Goal: Transaction & Acquisition: Book appointment/travel/reservation

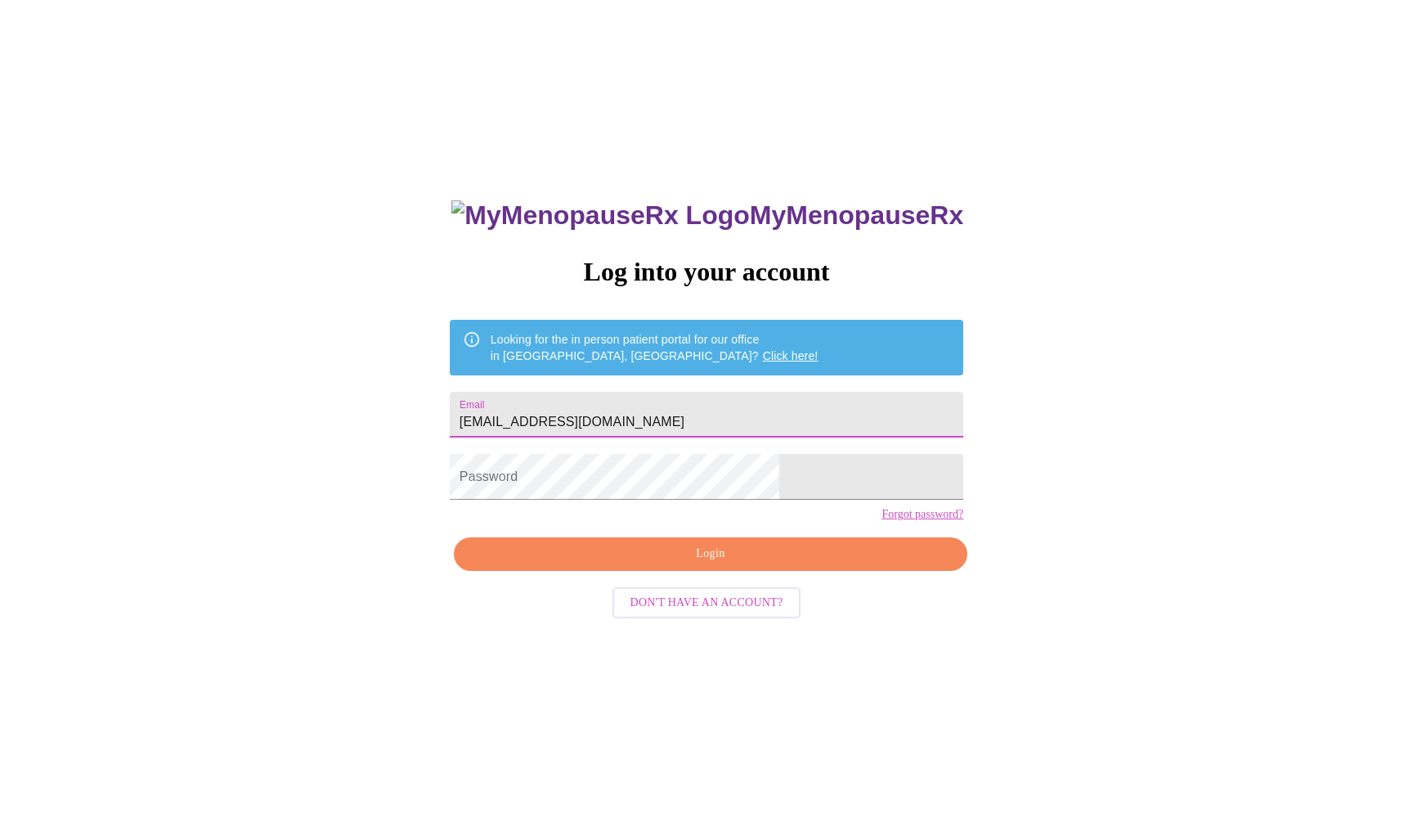
type input "[EMAIL_ADDRESS][DOMAIN_NAME]"
click at [708, 564] on span "Login" at bounding box center [710, 554] width 476 height 21
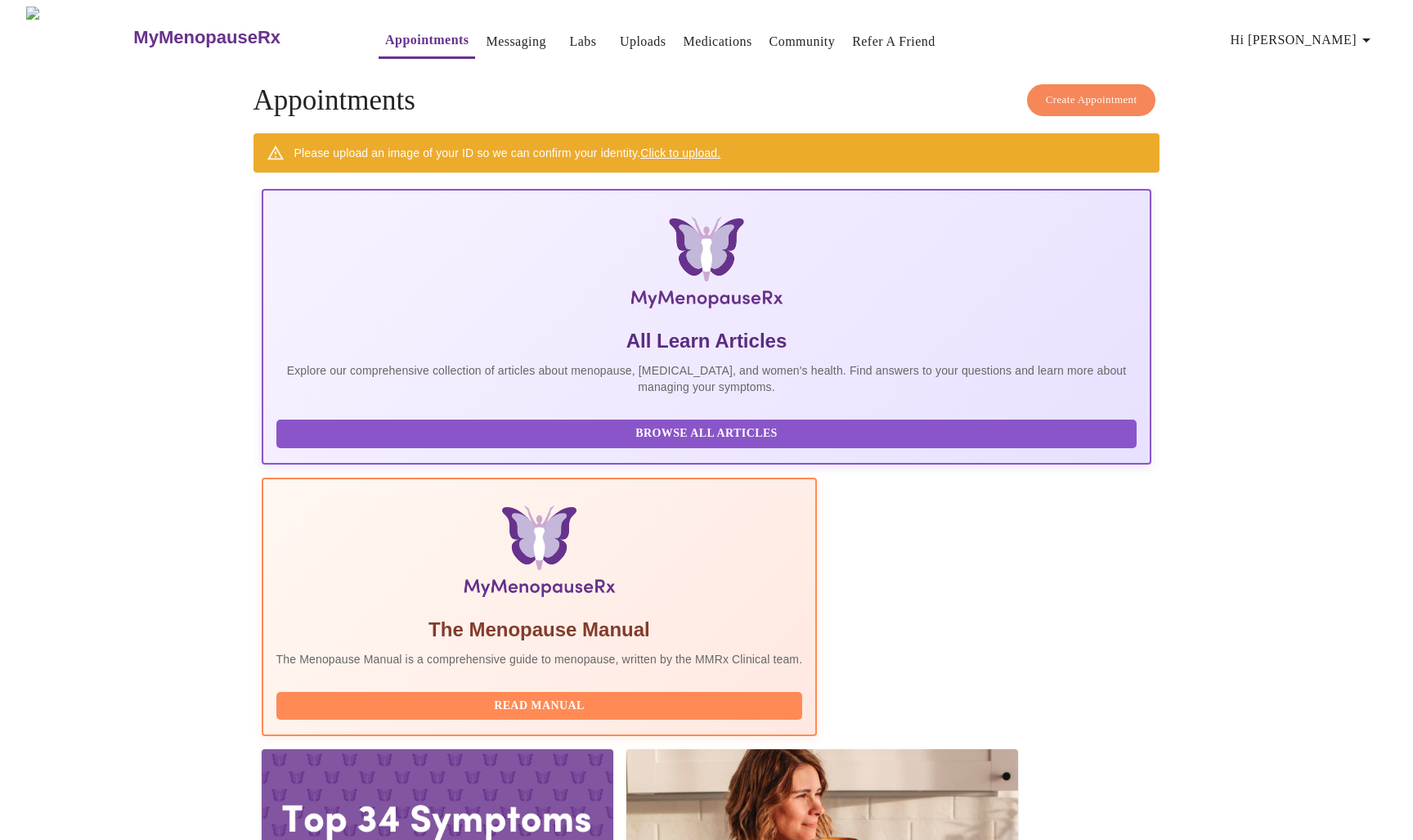
click at [625, 696] on span "Read Manual" at bounding box center [540, 706] width 494 height 21
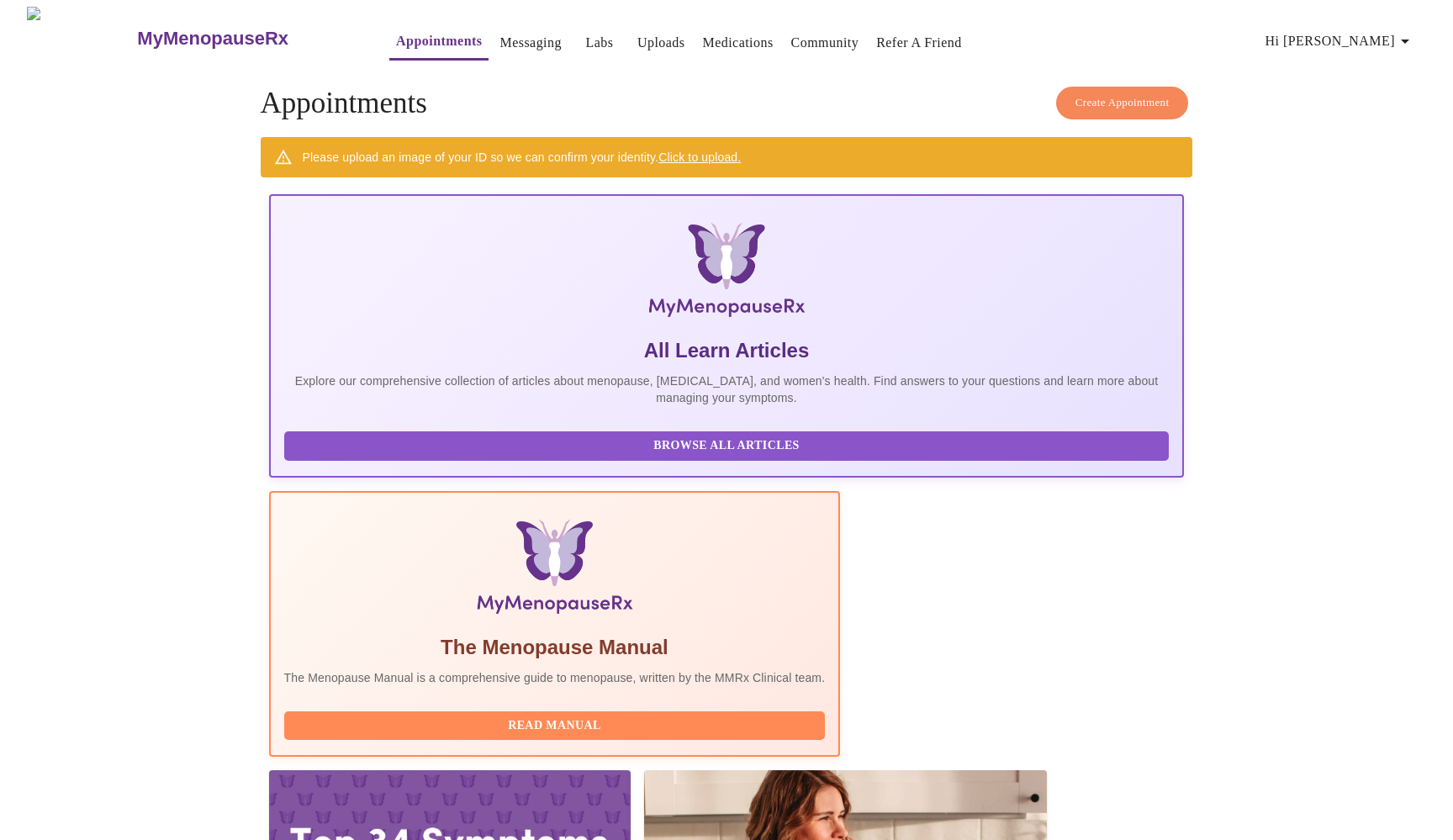
click at [716, 152] on link "Click to upload." at bounding box center [699, 157] width 82 height 14
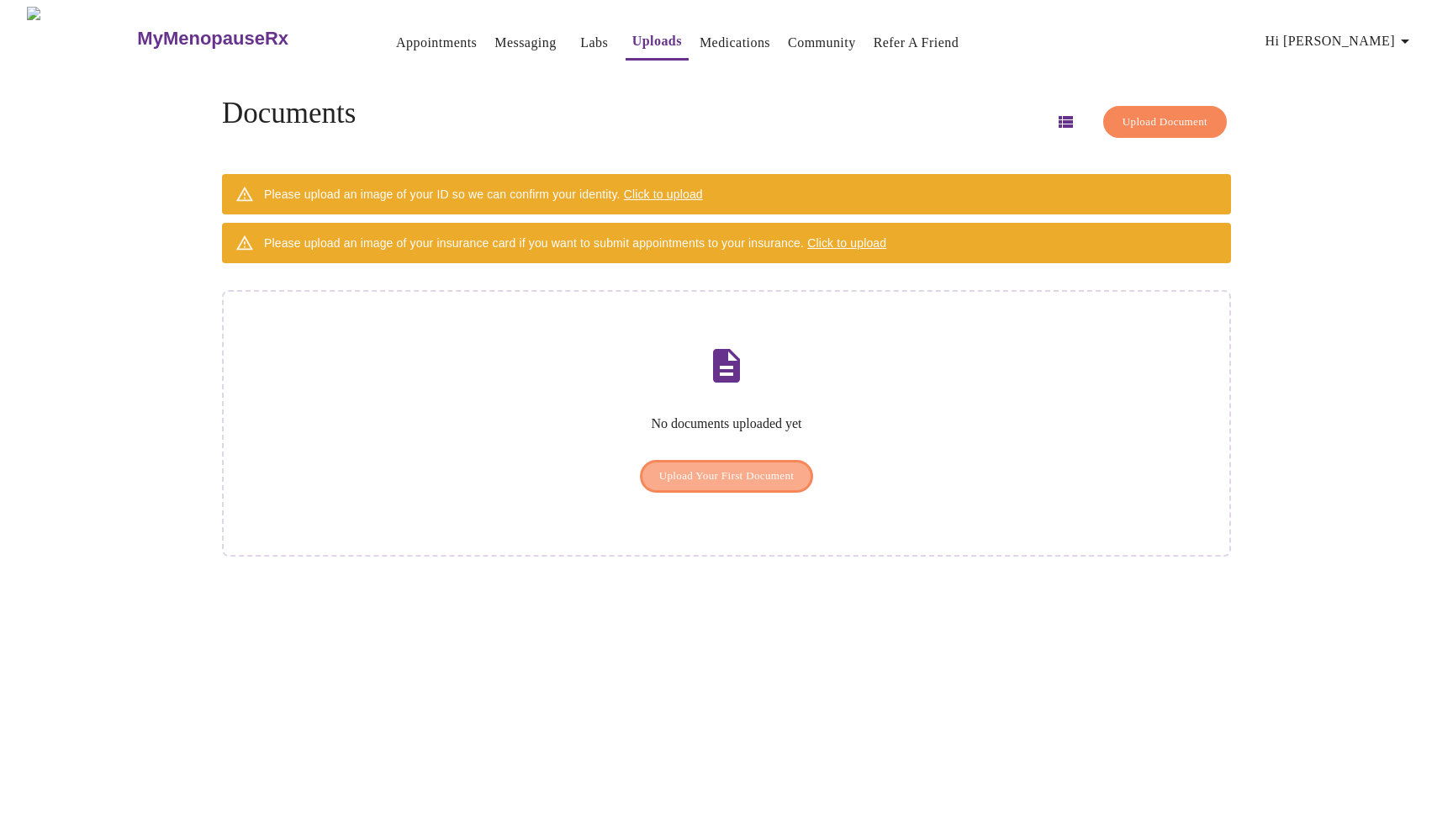
click at [745, 470] on button "Upload Your First Document" at bounding box center [727, 476] width 175 height 33
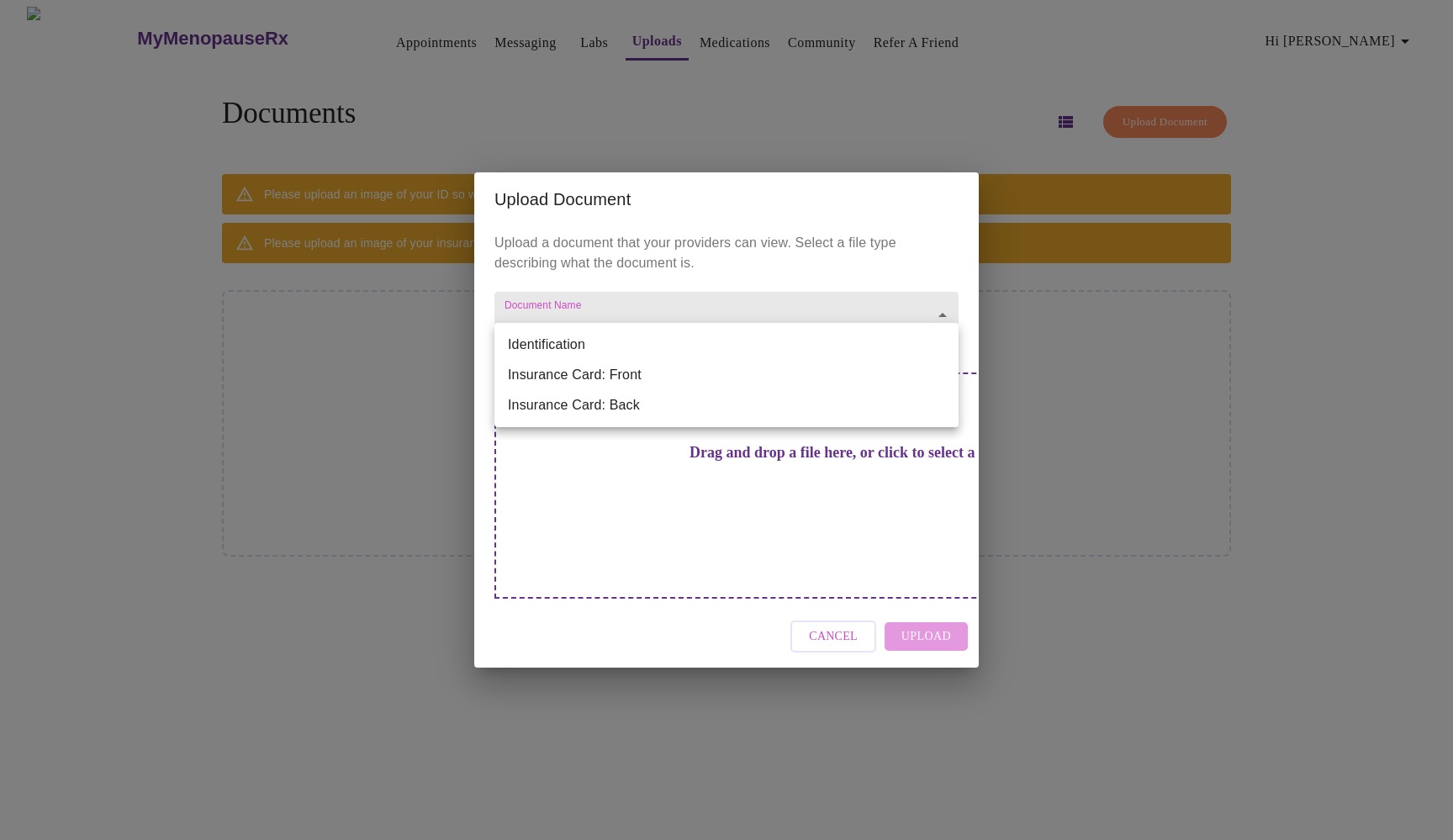
click at [942, 341] on body "MyMenopauseRx Appointments Messaging Labs Uploads Medications Community Refer a…" at bounding box center [726, 427] width 1440 height 840
click at [1077, 327] on div at bounding box center [726, 420] width 1453 height 840
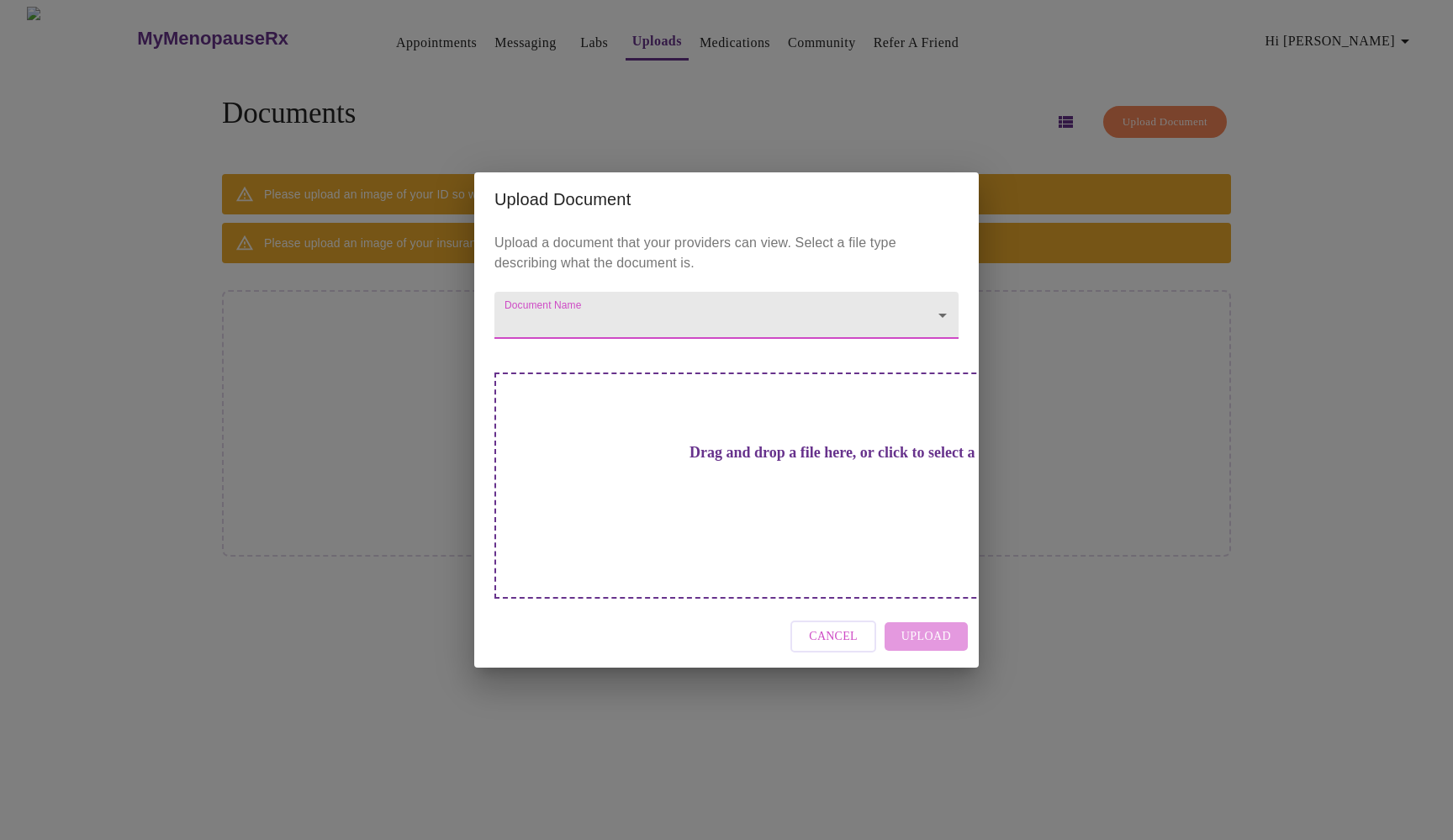
click at [838, 627] on span "Cancel" at bounding box center [833, 637] width 48 height 21
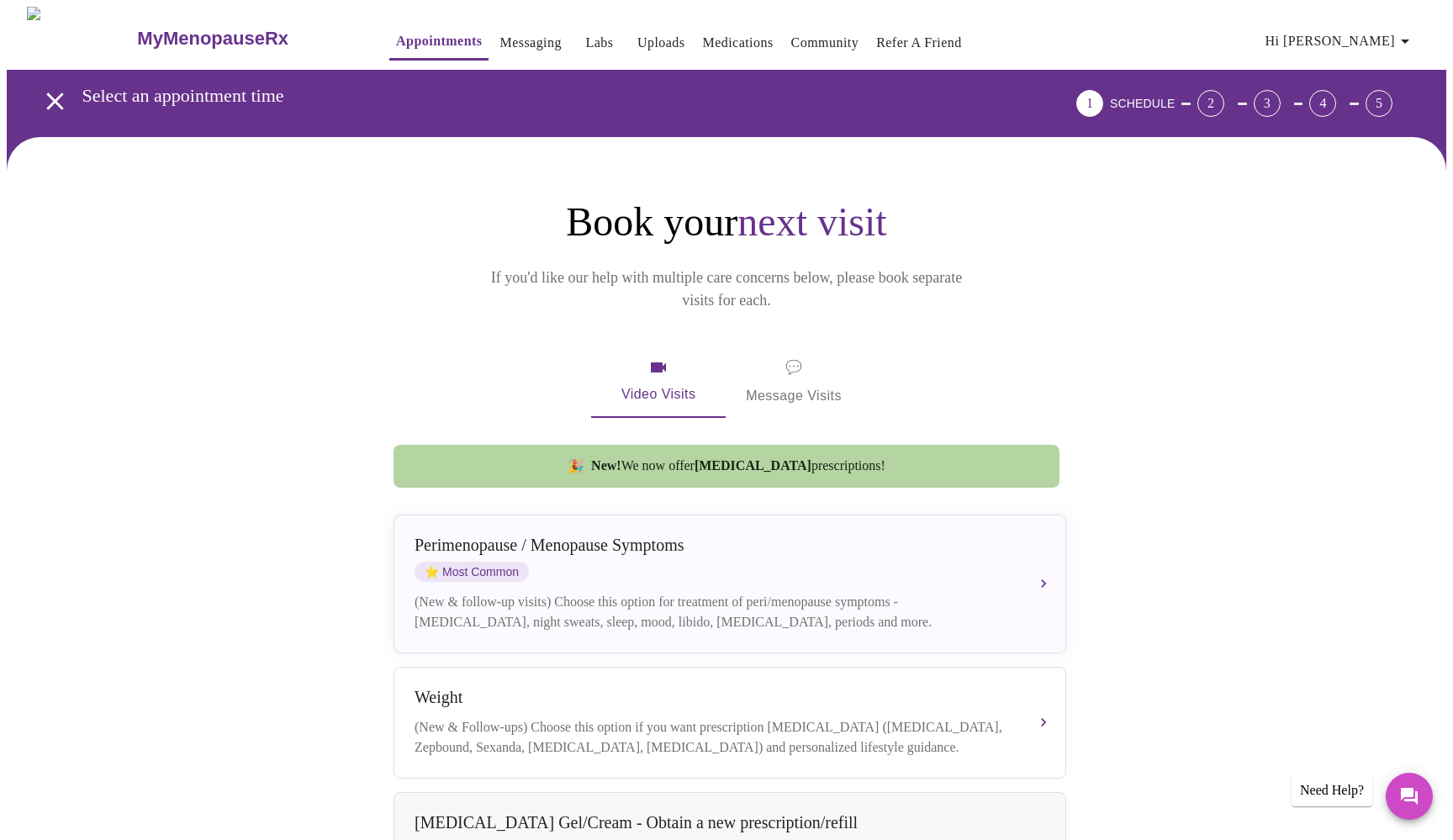
click at [342, 642] on div "Book your next visit If you'd like our help with multiple care concerns below, …" at bounding box center [726, 767] width 1077 height 1140
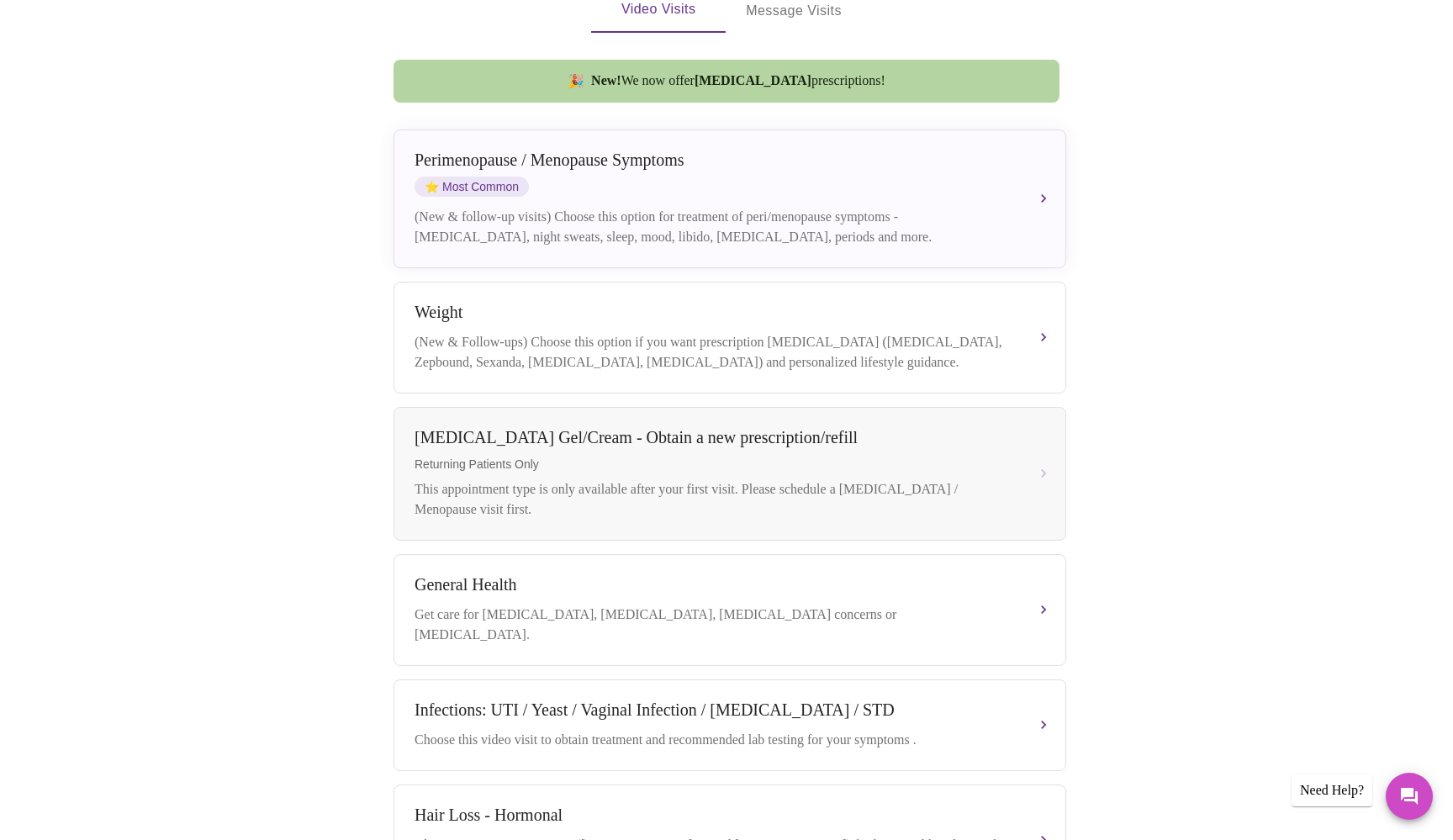
scroll to position [402, 0]
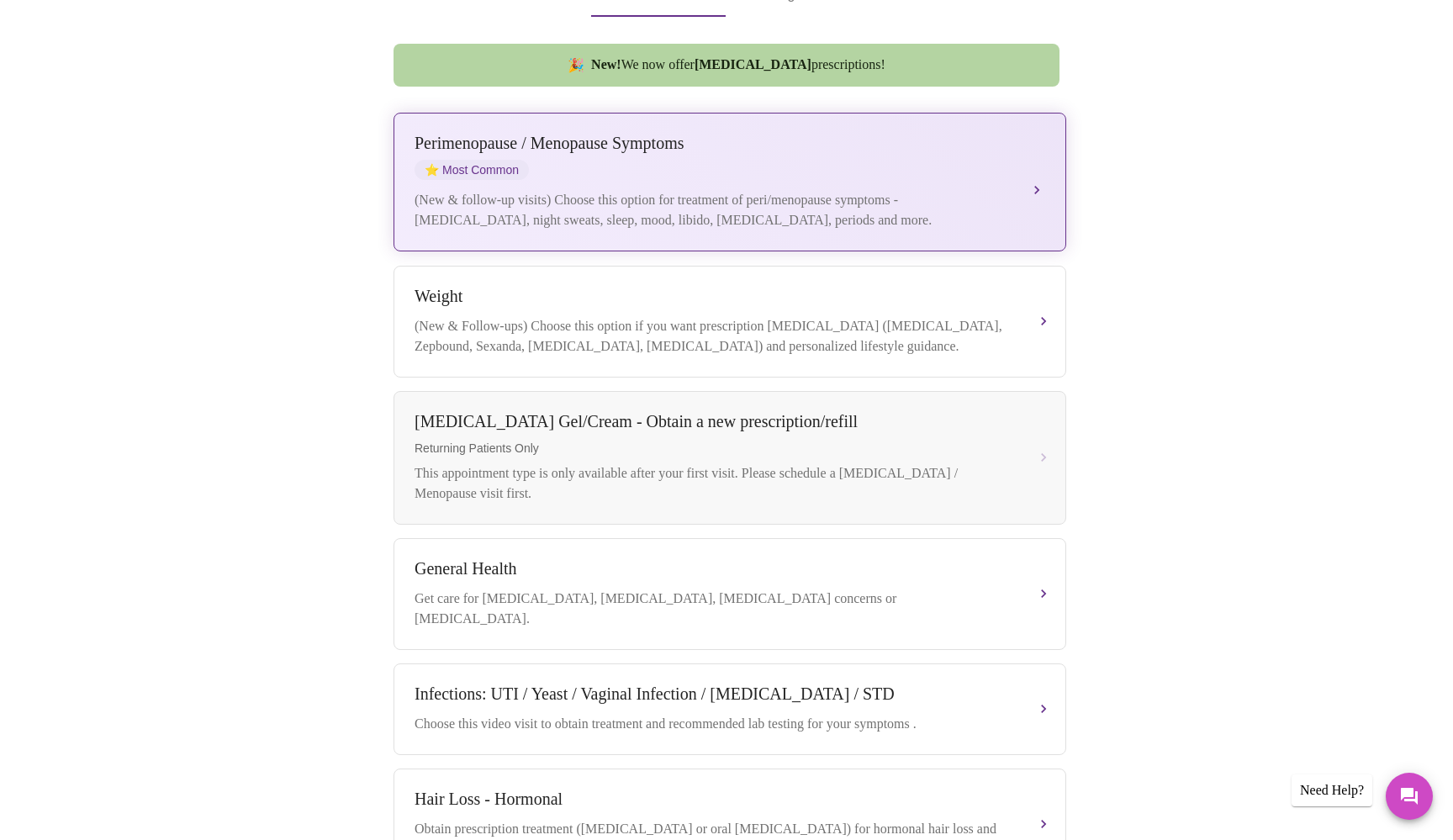
click at [611, 147] on div "[MEDICAL_DATA] / Menopause Symptoms ⭐ Most Common" at bounding box center [714, 157] width 597 height 47
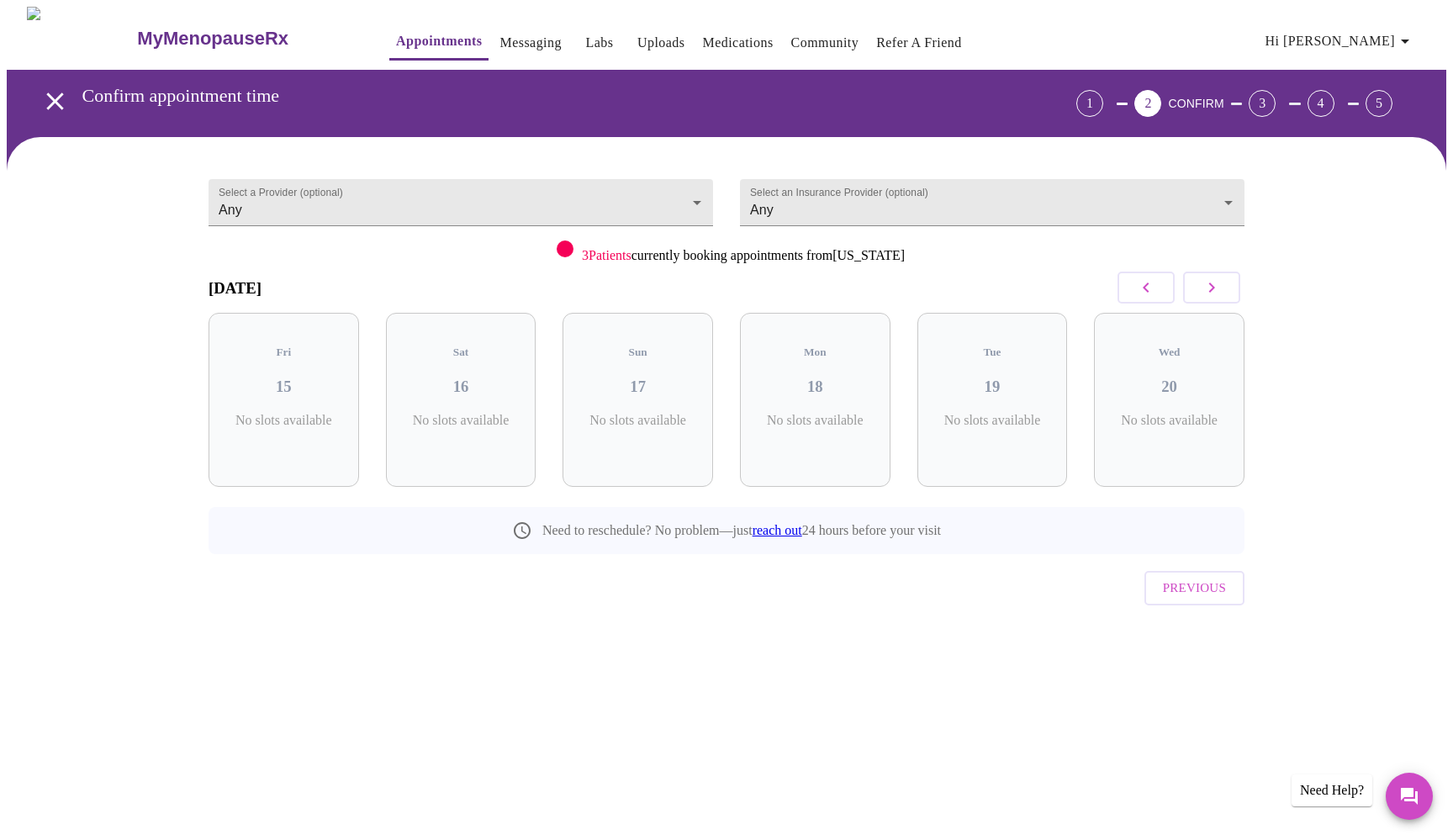
scroll to position [0, 0]
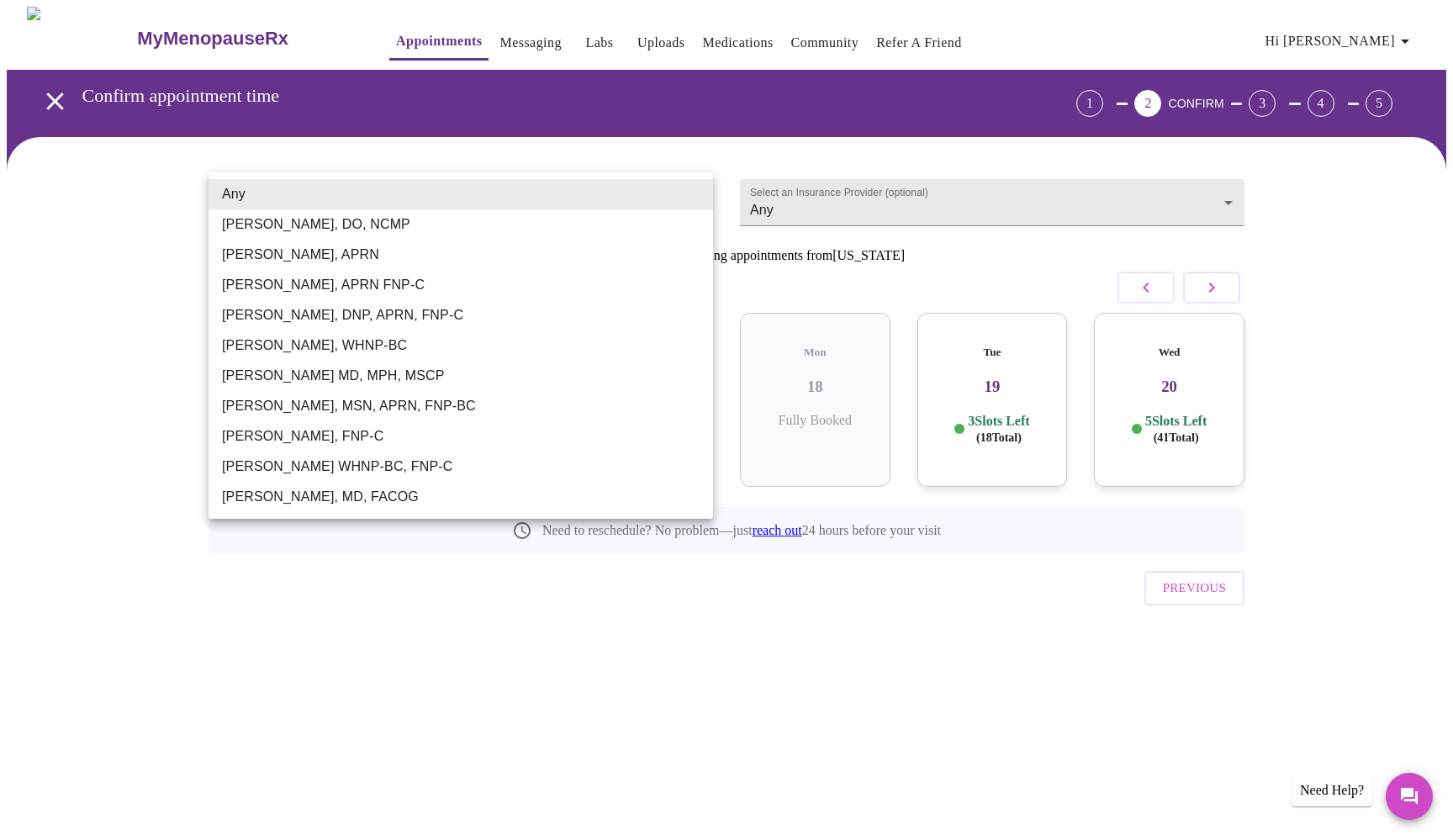
click at [693, 194] on body "MyMenopauseRx Appointments Messaging Labs Uploads Medications Community Refer a…" at bounding box center [726, 348] width 1440 height 683
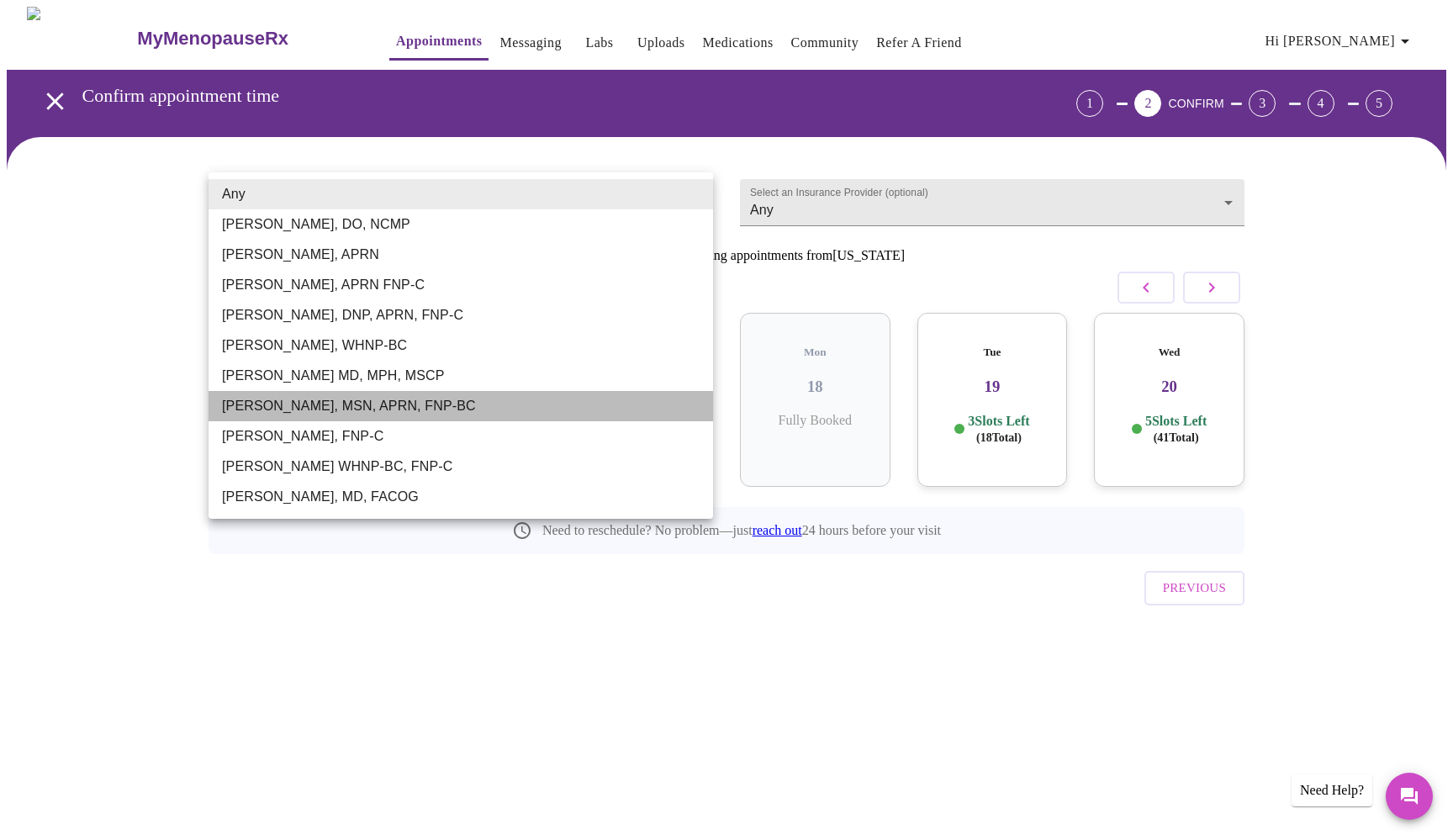
click at [426, 407] on li "[PERSON_NAME], MSN, APRN, FNP-BC" at bounding box center [461, 405] width 504 height 30
type input "[PERSON_NAME], MSN, APRN, FNP-BC"
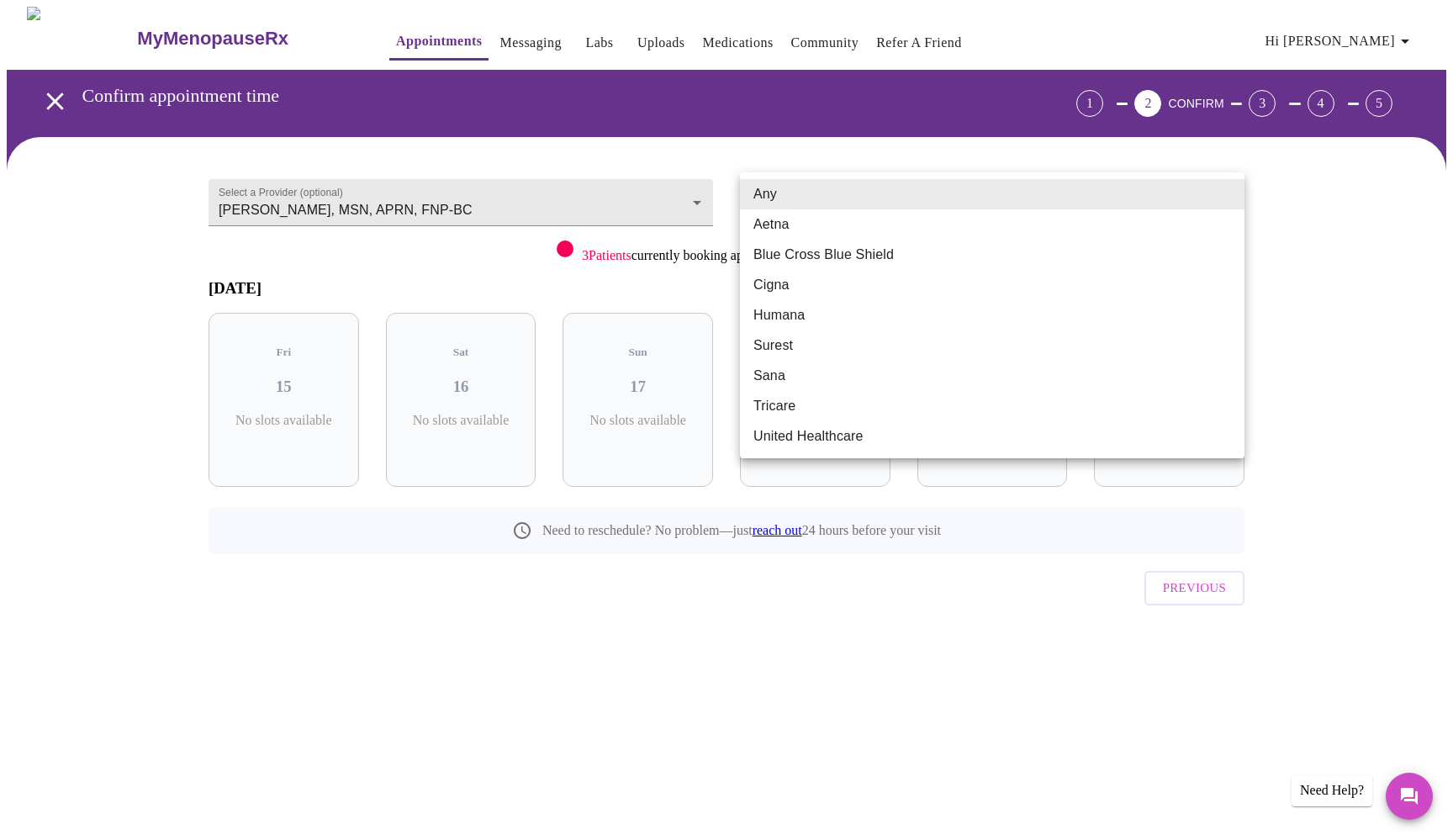
click at [1226, 188] on body "MyMenopauseRx Appointments Messaging Labs Uploads Medications Community Refer a…" at bounding box center [726, 348] width 1440 height 683
click at [828, 224] on li "Aetna" at bounding box center [992, 224] width 504 height 30
type input "Aetna"
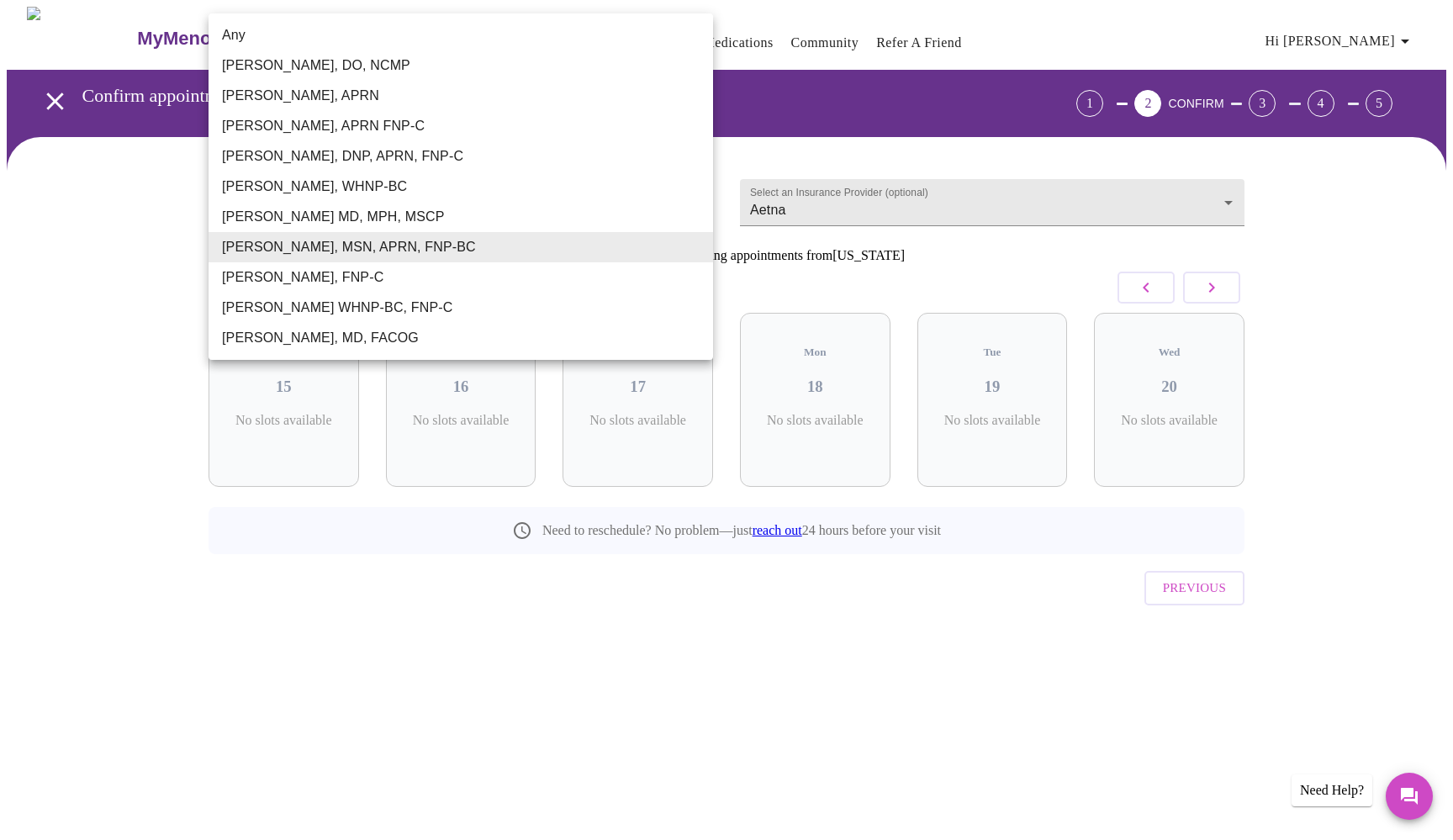
click at [694, 187] on body "MyMenopauseRx Appointments Messaging Labs Uploads Medications Community Refer a…" at bounding box center [726, 348] width 1440 height 683
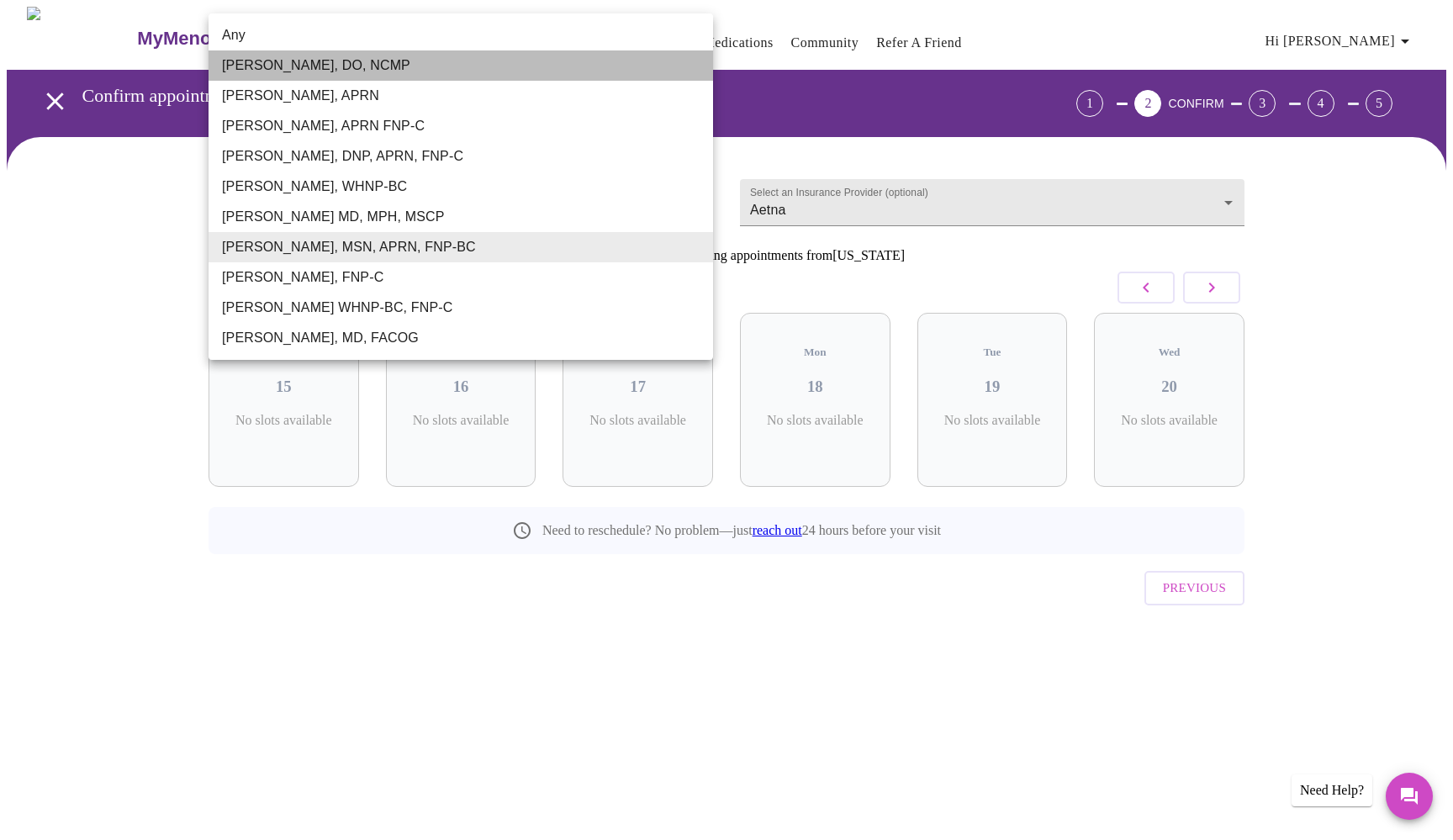
click at [406, 55] on li "[PERSON_NAME], DO, NCMP" at bounding box center [461, 65] width 504 height 30
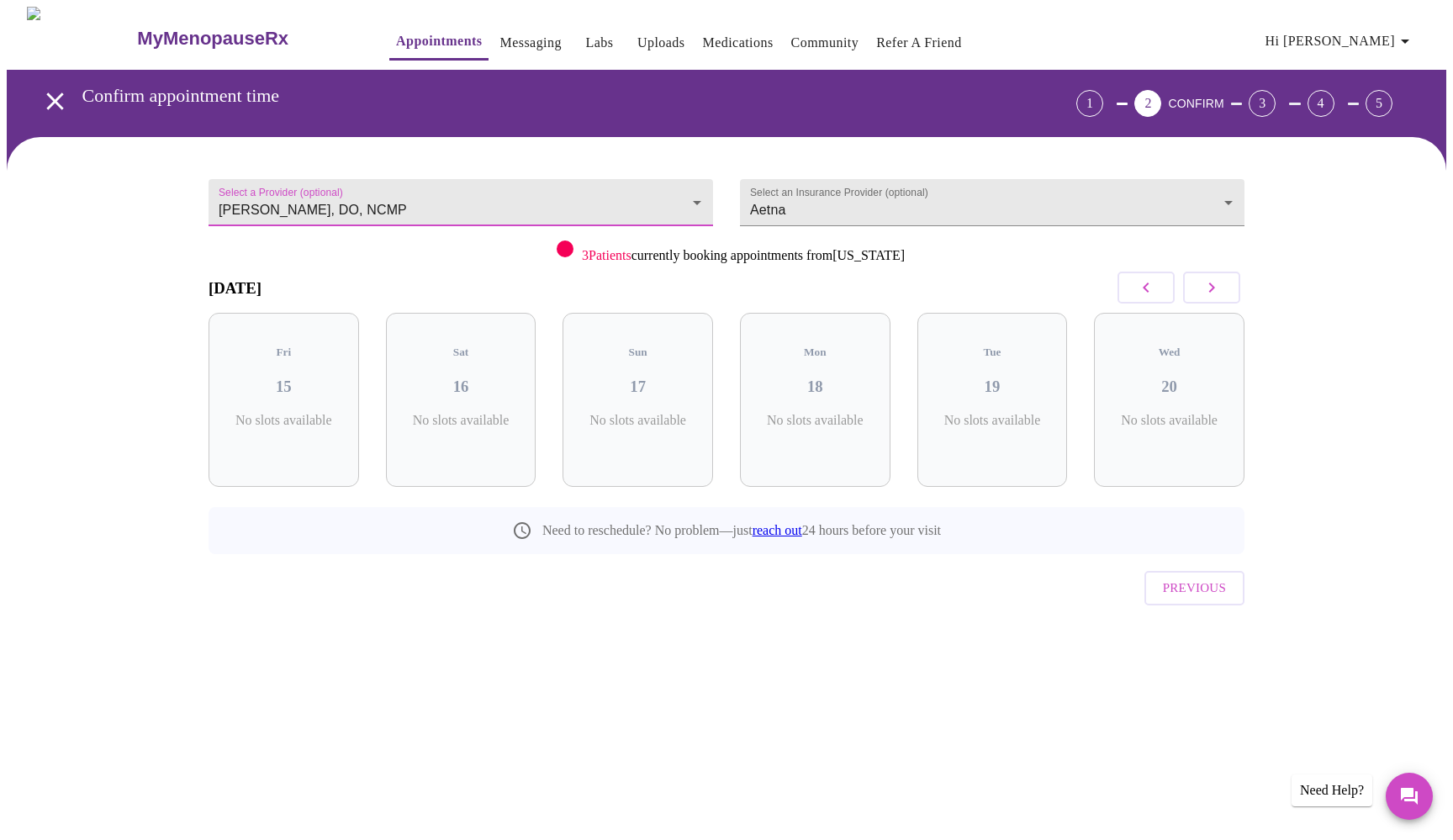
click at [1212, 287] on icon "button" at bounding box center [1211, 287] width 20 height 20
click at [694, 190] on body "MyMenopauseRx Appointments Messaging Labs Uploads Medications Community Refer a…" at bounding box center [726, 348] width 1440 height 683
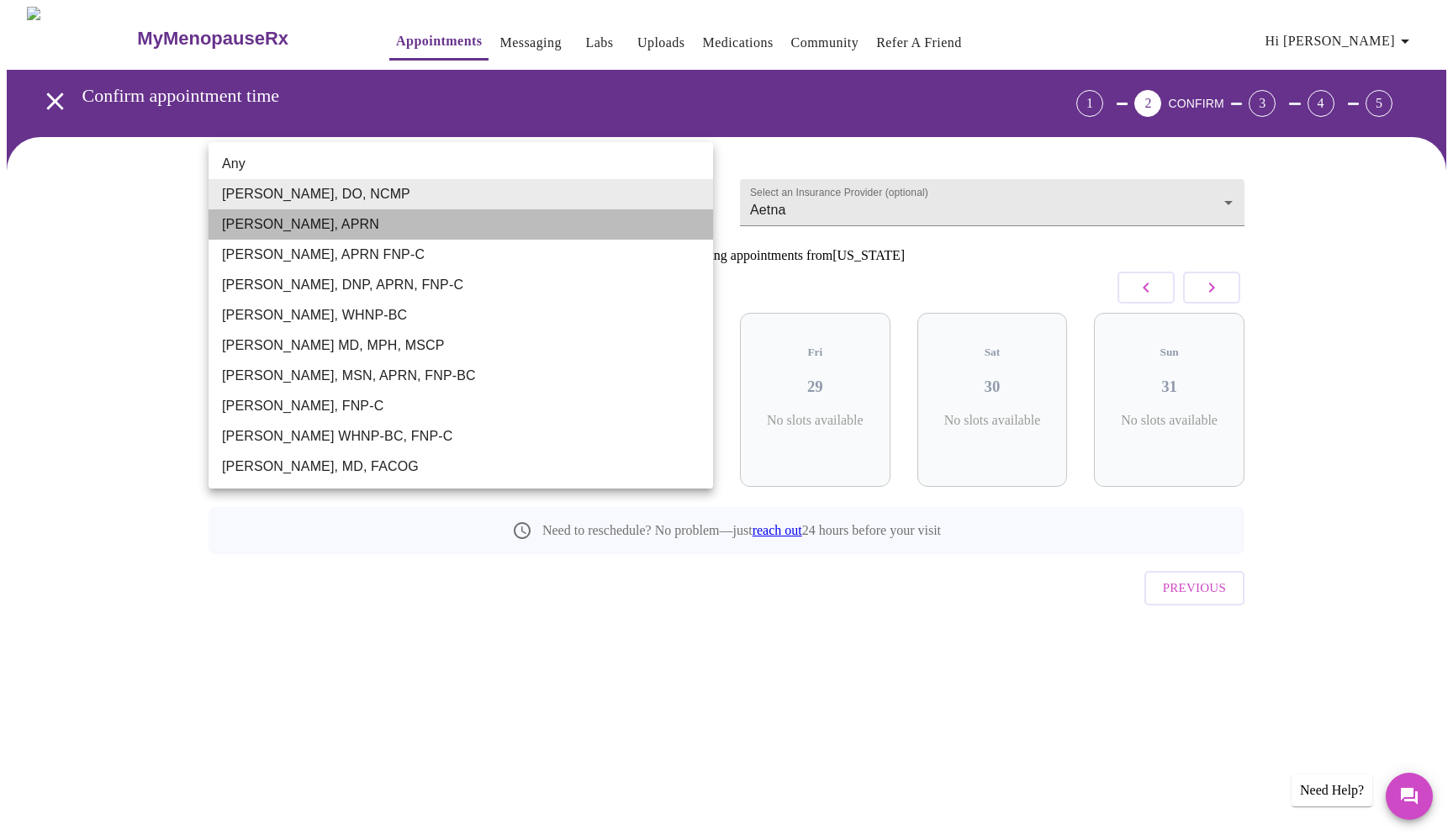
click at [383, 220] on li "[PERSON_NAME], APRN" at bounding box center [461, 224] width 504 height 30
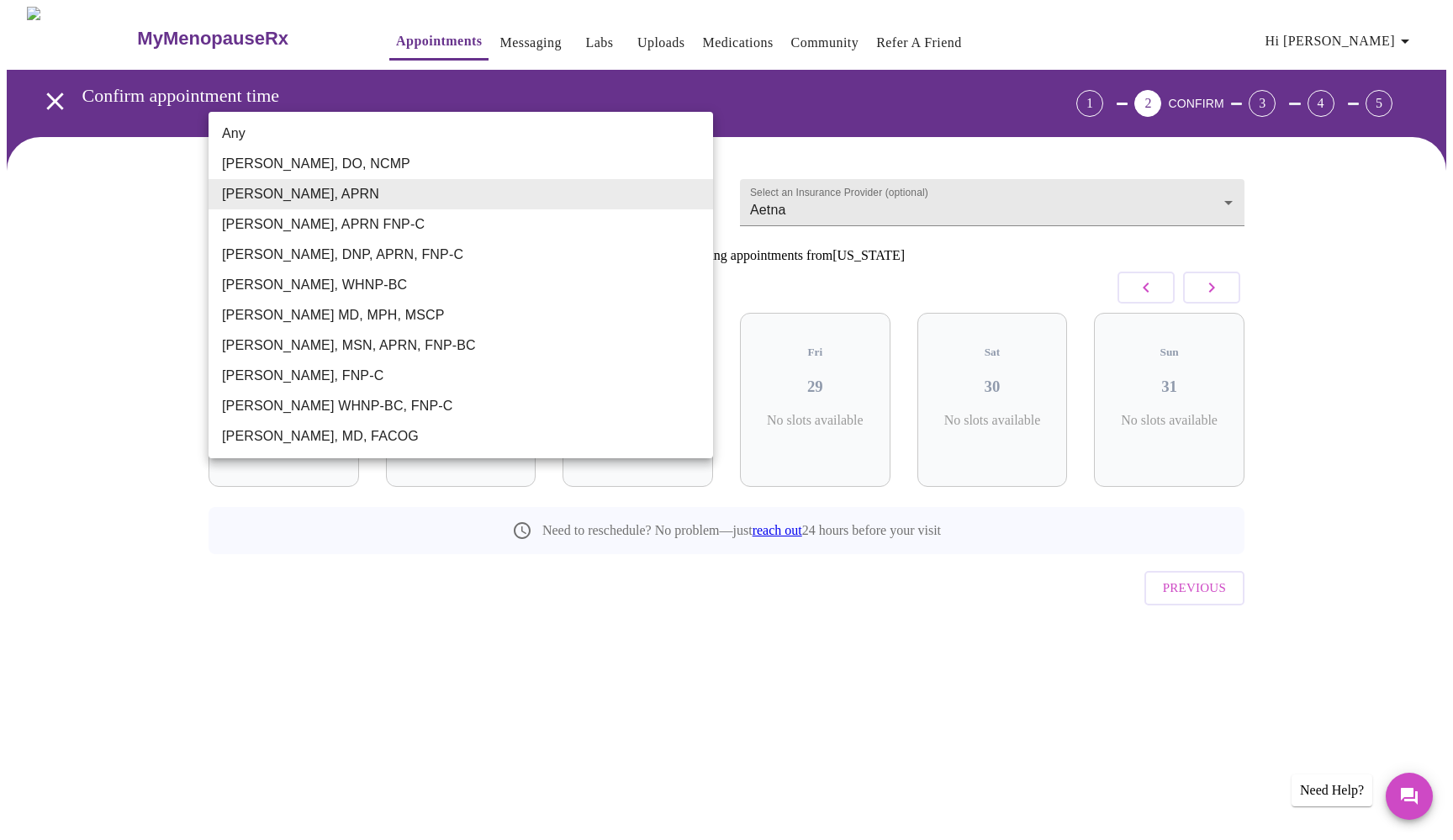
click at [694, 193] on body "MyMenopauseRx Appointments Messaging Labs Uploads Medications Community Refer a…" at bounding box center [726, 348] width 1440 height 683
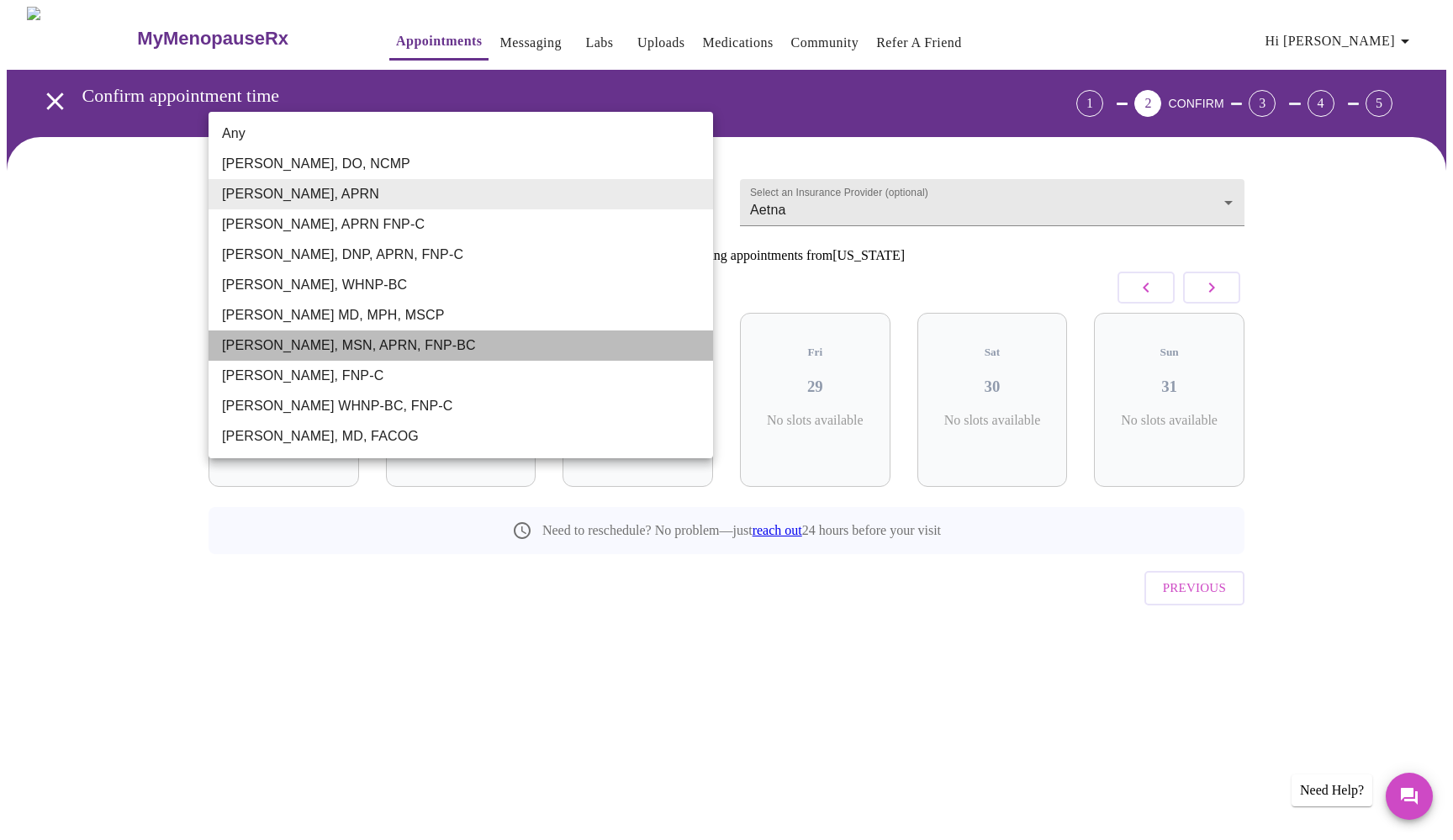
click at [420, 350] on li "[PERSON_NAME], MSN, APRN, FNP-BC" at bounding box center [461, 345] width 504 height 30
type input "[PERSON_NAME], MSN, APRN, FNP-BC"
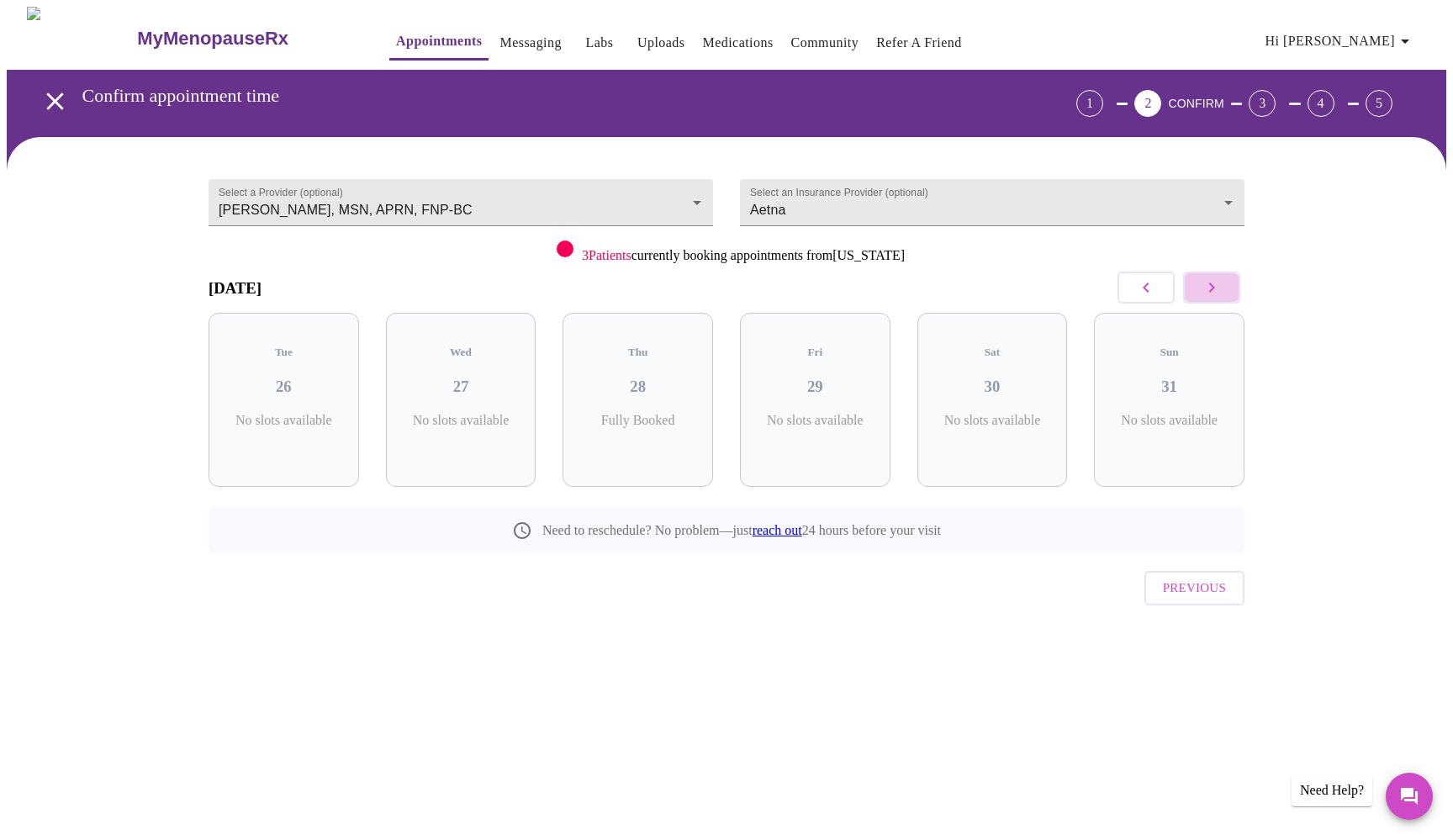
click at [1210, 288] on icon "button" at bounding box center [1211, 287] width 20 height 20
click at [1209, 288] on icon "button" at bounding box center [1211, 287] width 20 height 20
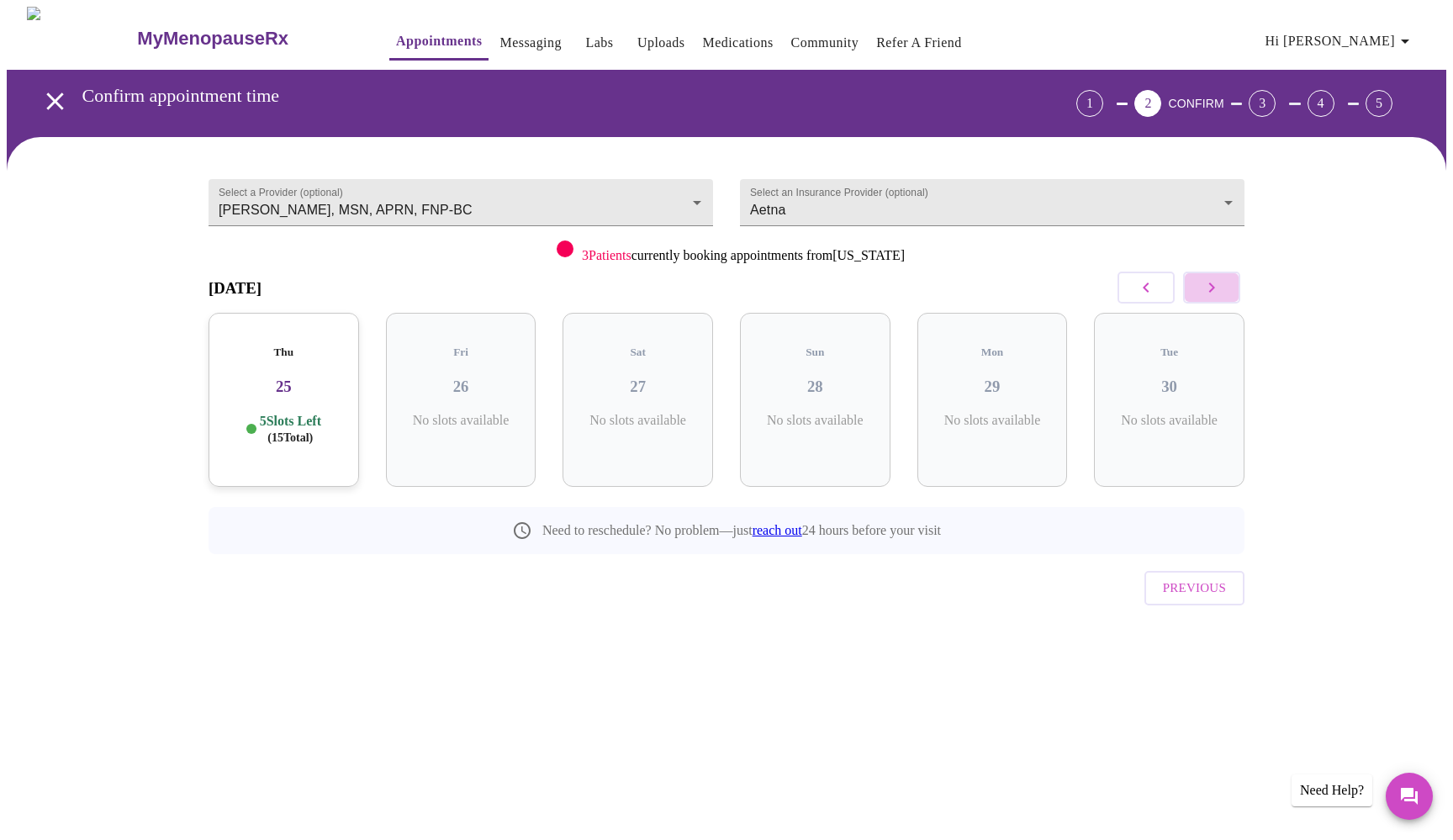
click at [1209, 288] on icon "button" at bounding box center [1211, 287] width 20 height 20
click at [457, 377] on h3 "02" at bounding box center [461, 386] width 123 height 18
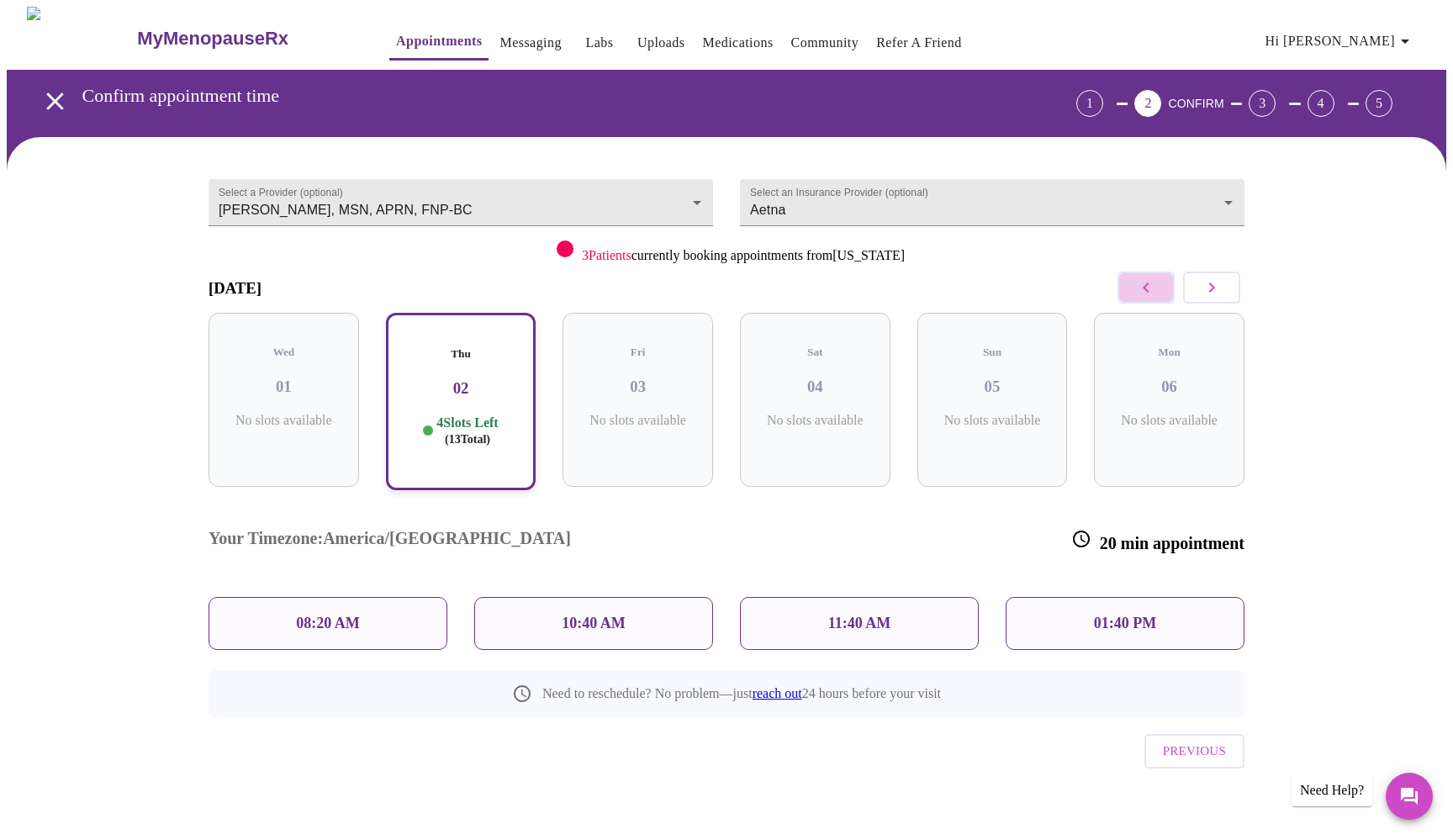
click at [1146, 288] on icon "button" at bounding box center [1146, 287] width 20 height 20
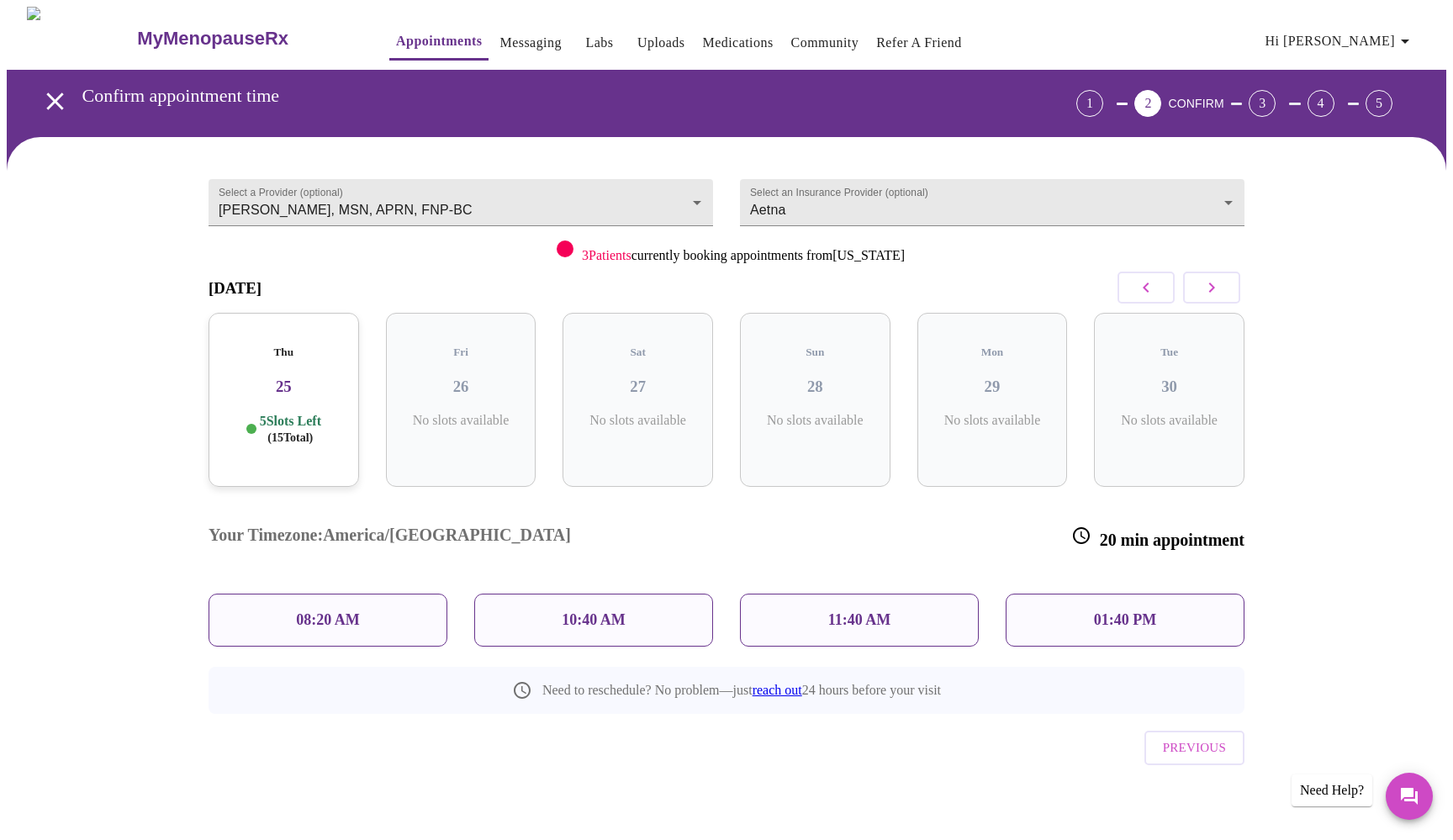
click at [1135, 611] on p "01:40 PM" at bounding box center [1125, 620] width 62 height 17
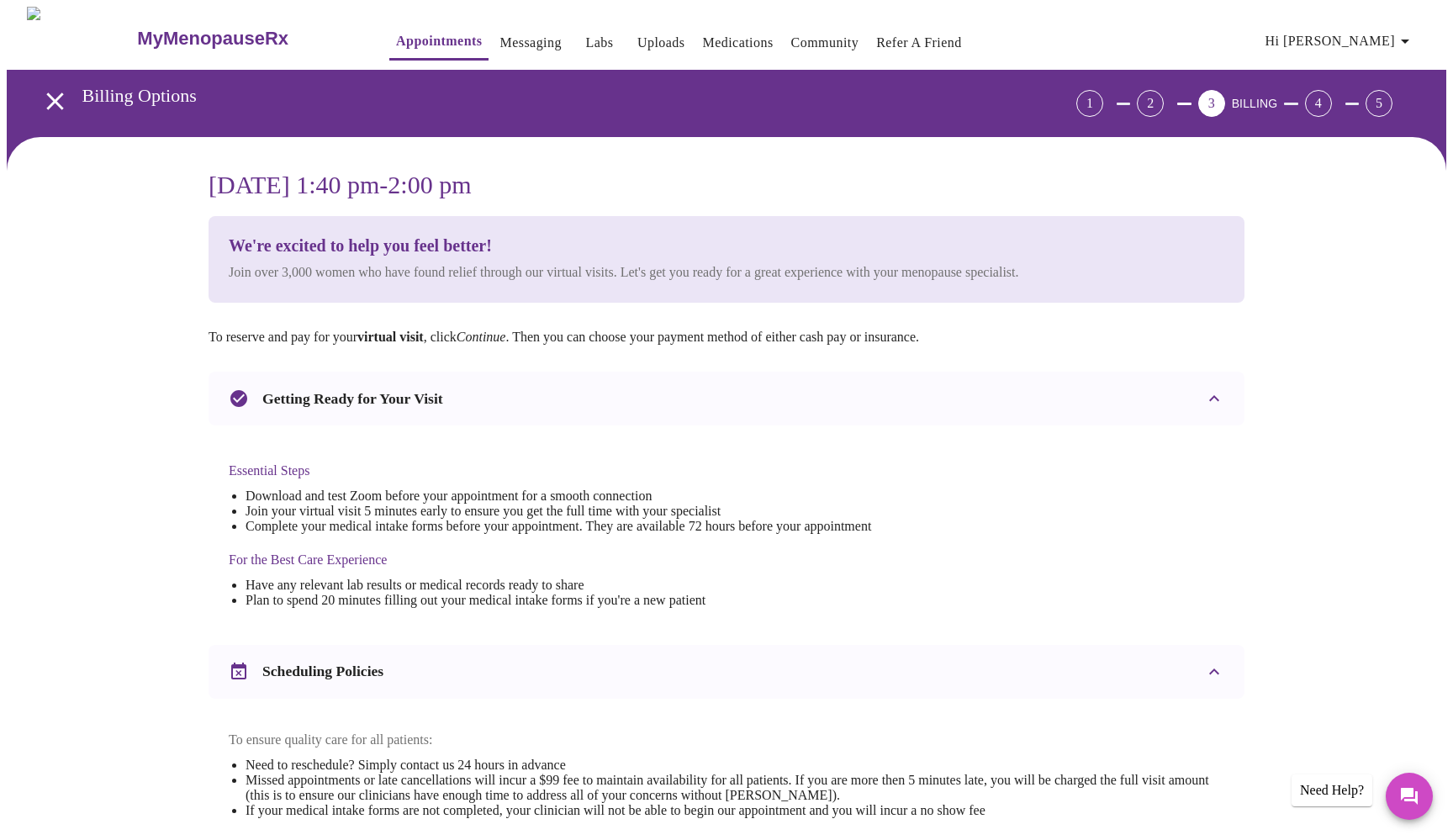
click at [48, 87] on icon "open drawer" at bounding box center [55, 101] width 29 height 29
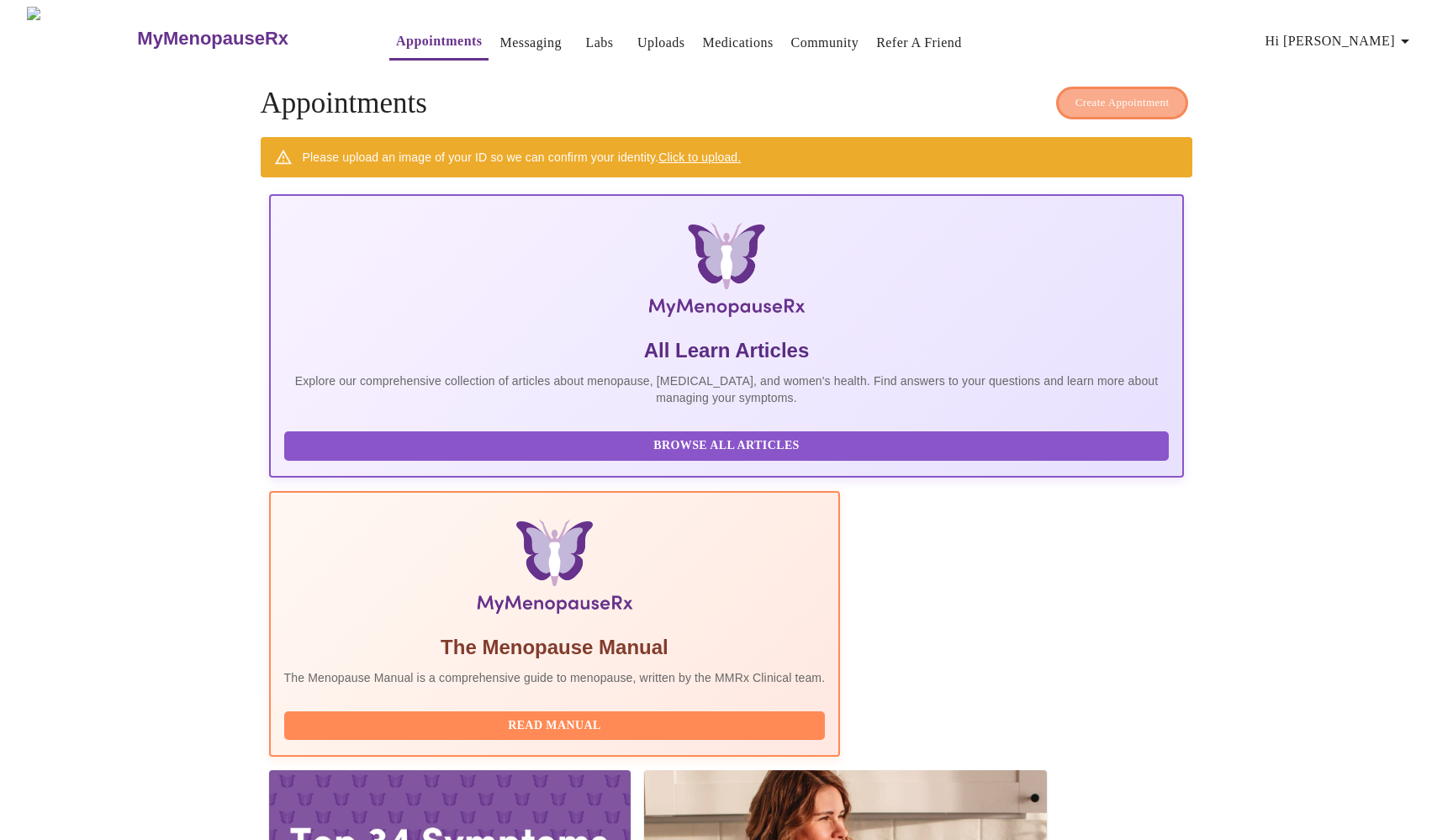
click at [1142, 96] on span "Create Appointment" at bounding box center [1122, 103] width 94 height 19
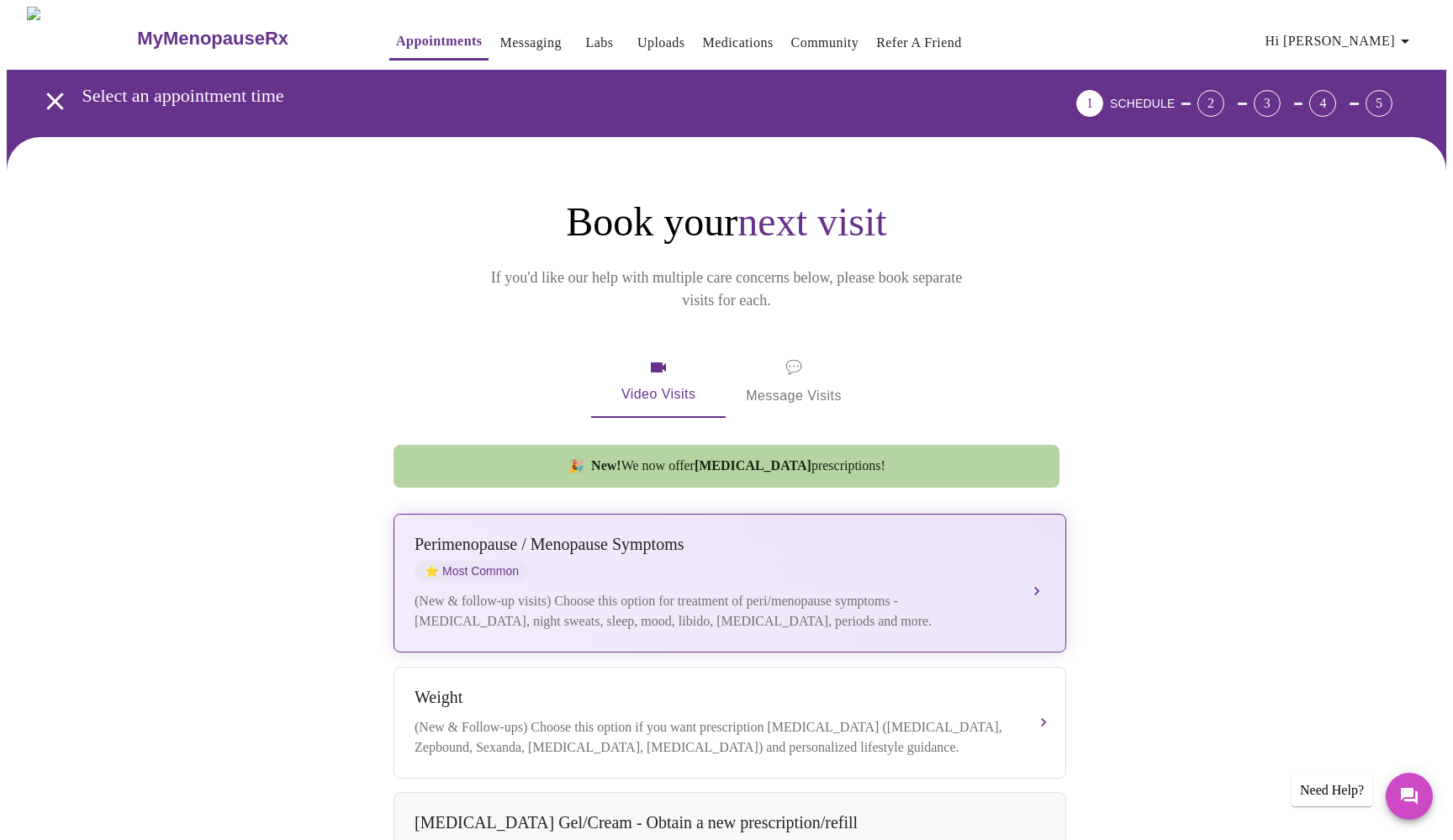
click at [615, 539] on div "[MEDICAL_DATA] / Menopause Symptoms ⭐ Most Common" at bounding box center [714, 559] width 597 height 47
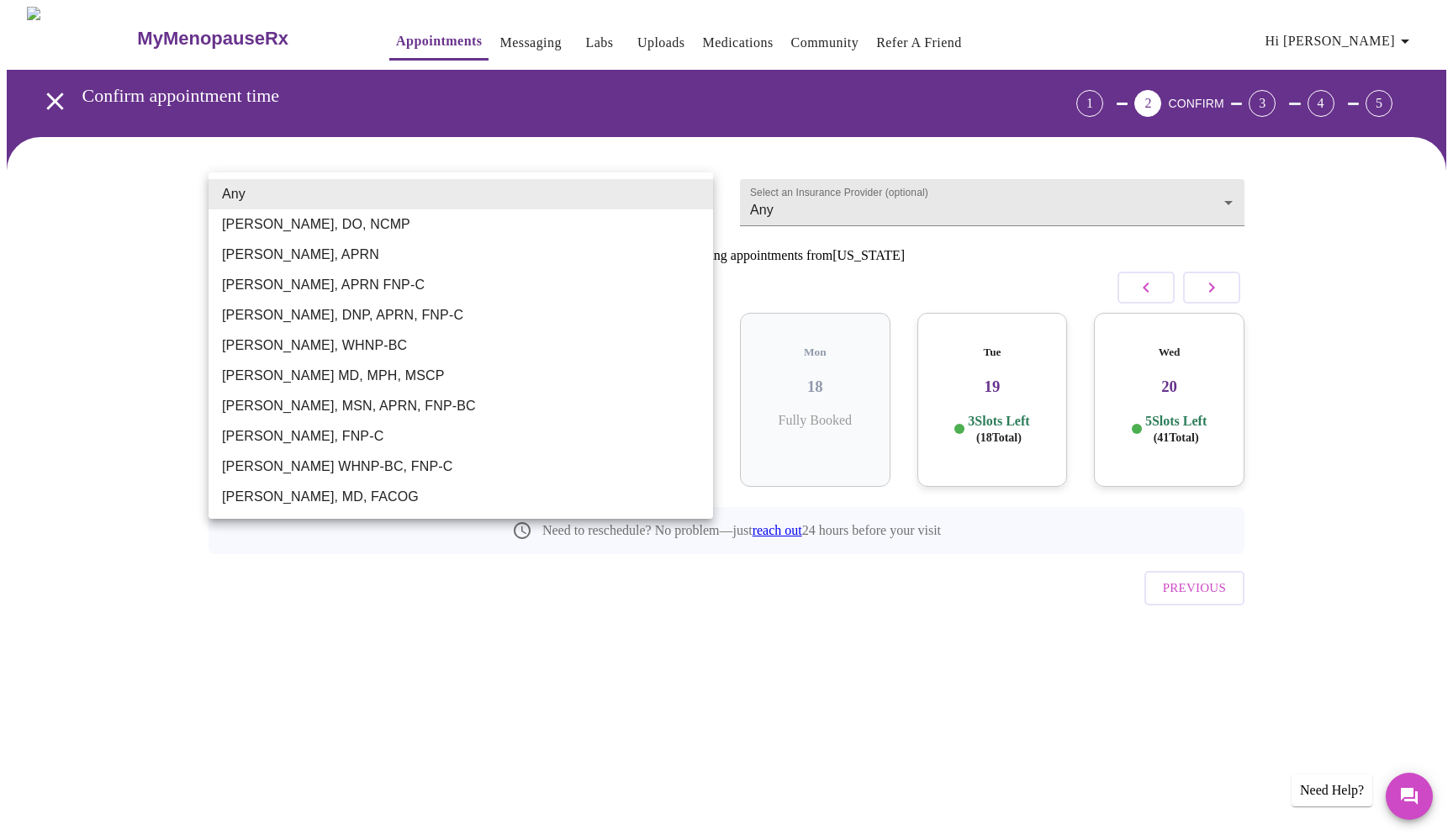
click at [688, 190] on body "MyMenopauseRx Appointments Messaging Labs Uploads Medications Community Refer a…" at bounding box center [726, 348] width 1440 height 683
click at [357, 405] on li "[PERSON_NAME], MSN, APRN, FNP-BC" at bounding box center [461, 405] width 504 height 30
type input "[PERSON_NAME], MSN, APRN, FNP-BC"
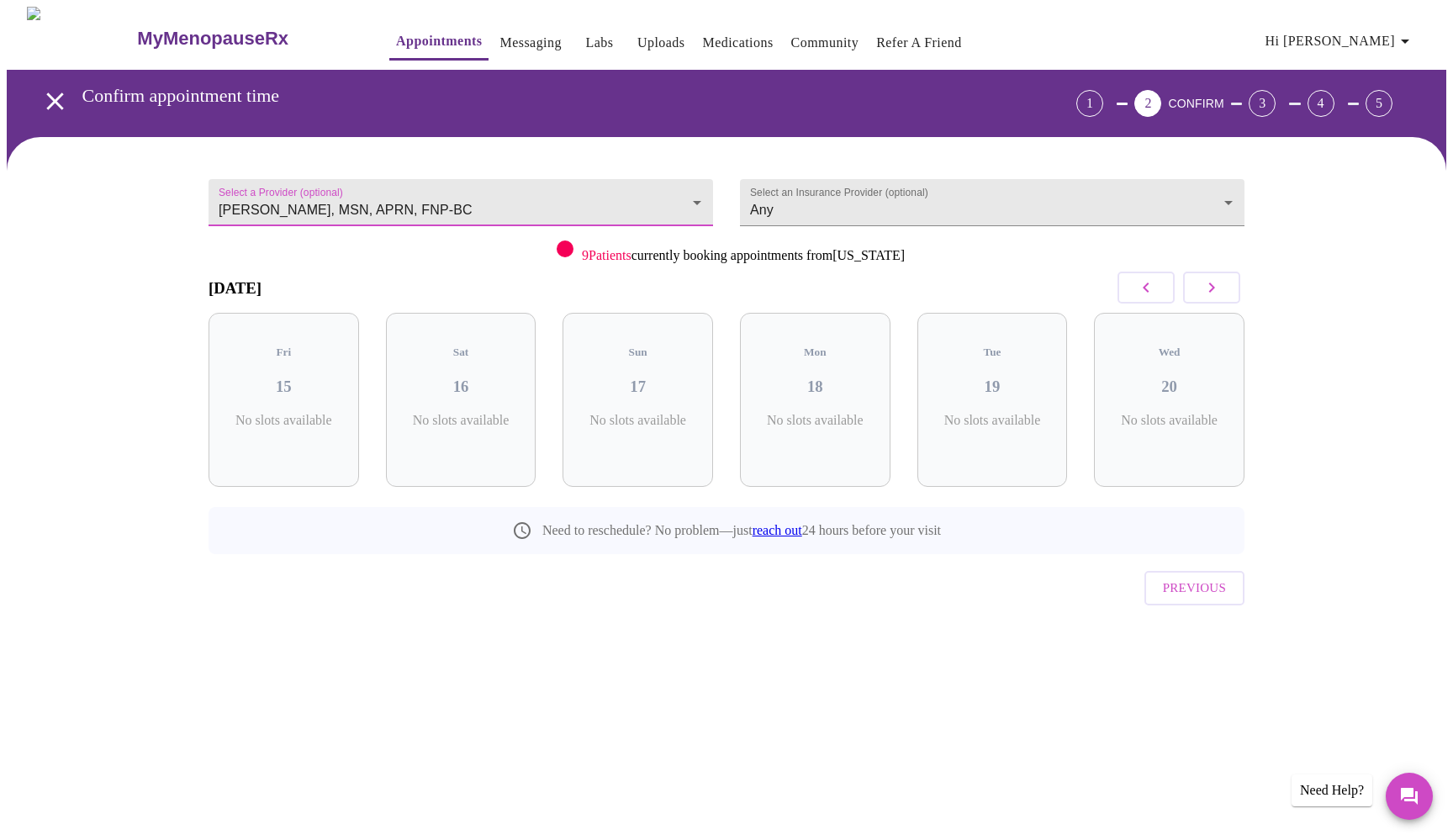
click at [1211, 284] on icon "button" at bounding box center [1212, 287] width 6 height 10
click at [1212, 285] on icon "button" at bounding box center [1212, 287] width 6 height 10
click at [1216, 288] on icon "button" at bounding box center [1211, 287] width 20 height 20
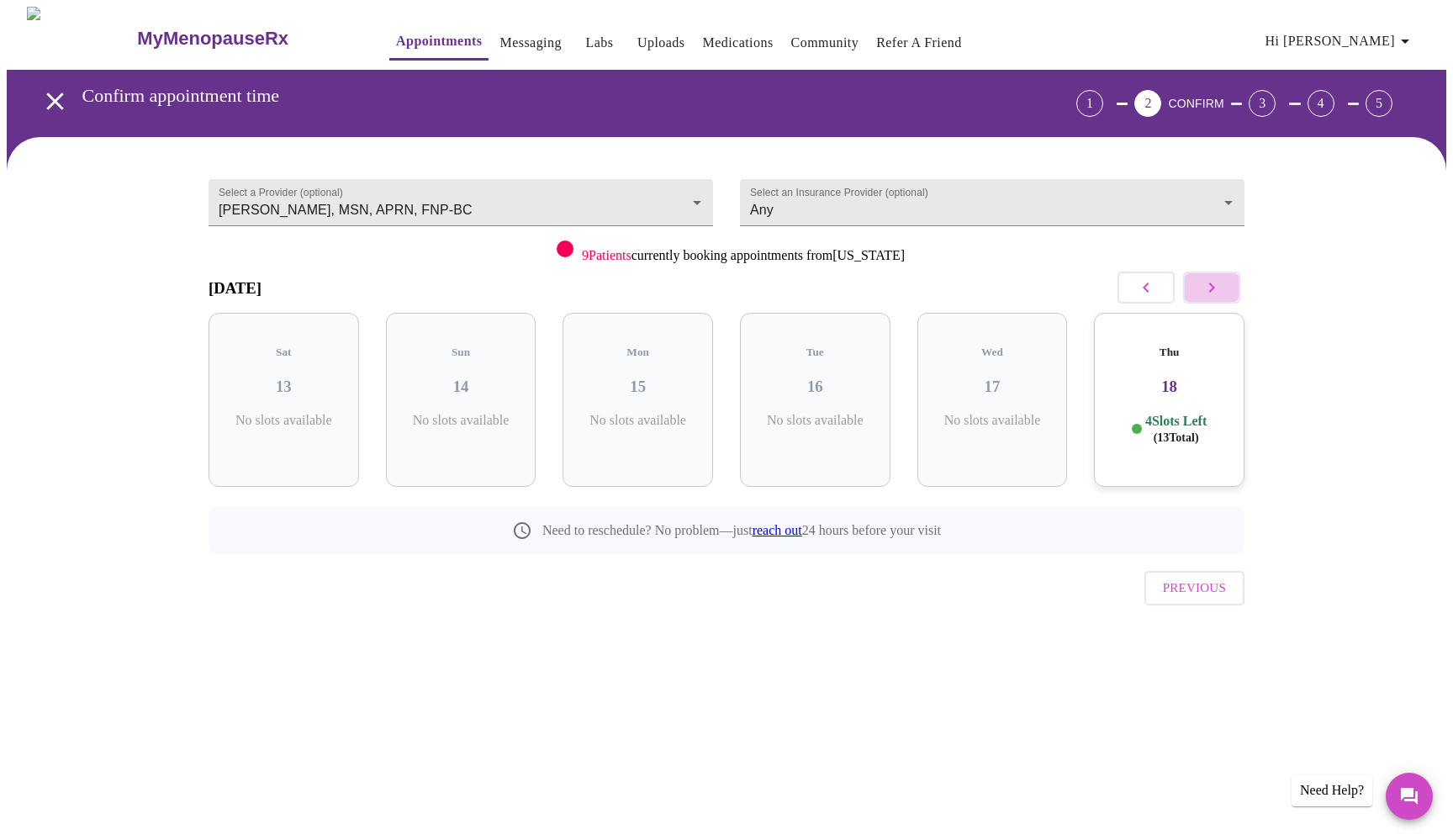
click at [1216, 288] on icon "button" at bounding box center [1211, 287] width 20 height 20
click at [446, 390] on div "Thu 02 4 Slots Left ( 13 Total)" at bounding box center [461, 401] width 150 height 175
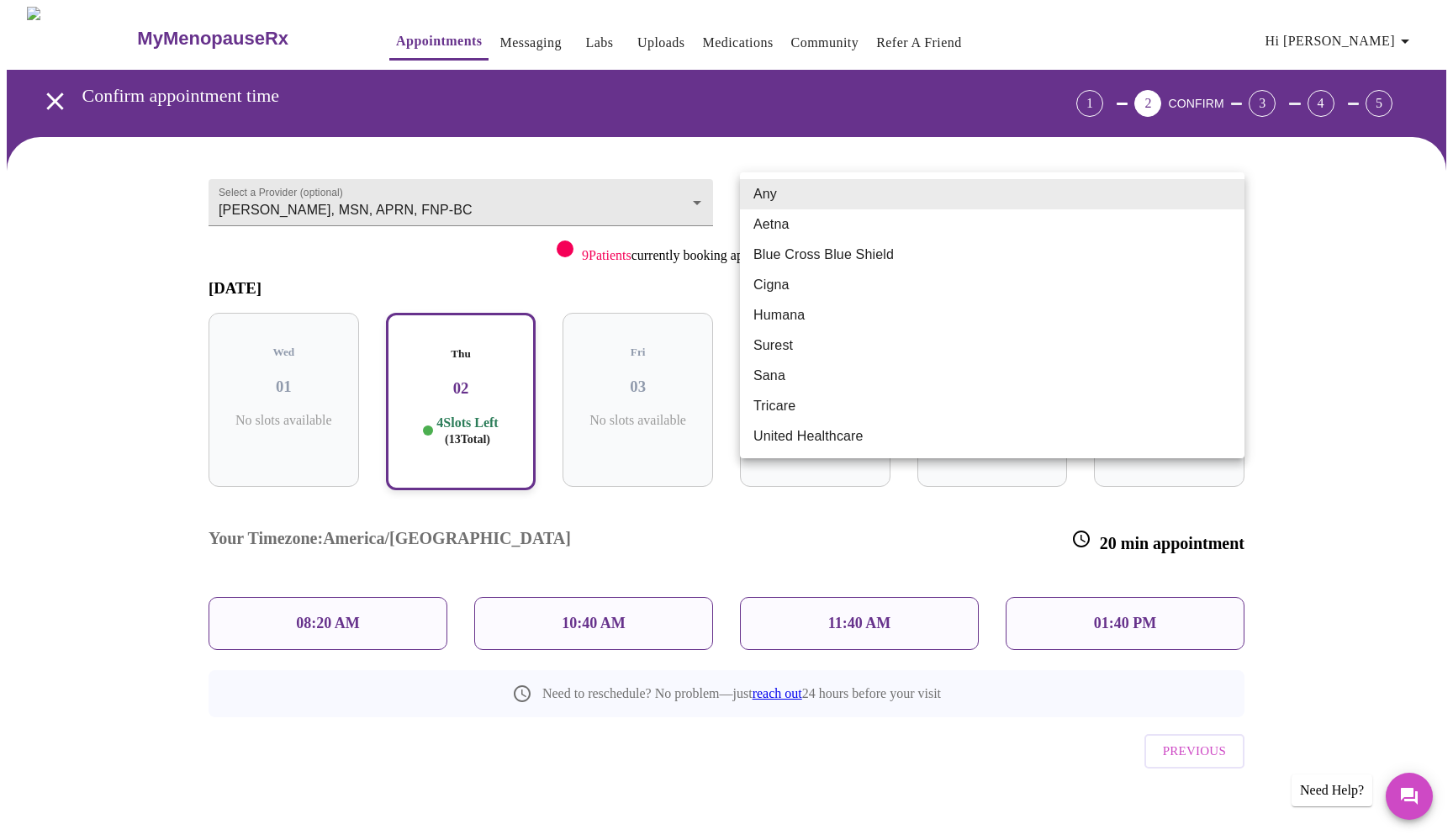
click at [1224, 188] on body "MyMenopauseRx Appointments Messaging Labs Uploads Medications Community Refer a…" at bounding box center [726, 430] width 1440 height 846
click at [772, 227] on li "Aetna" at bounding box center [992, 224] width 504 height 30
type input "Aetna"
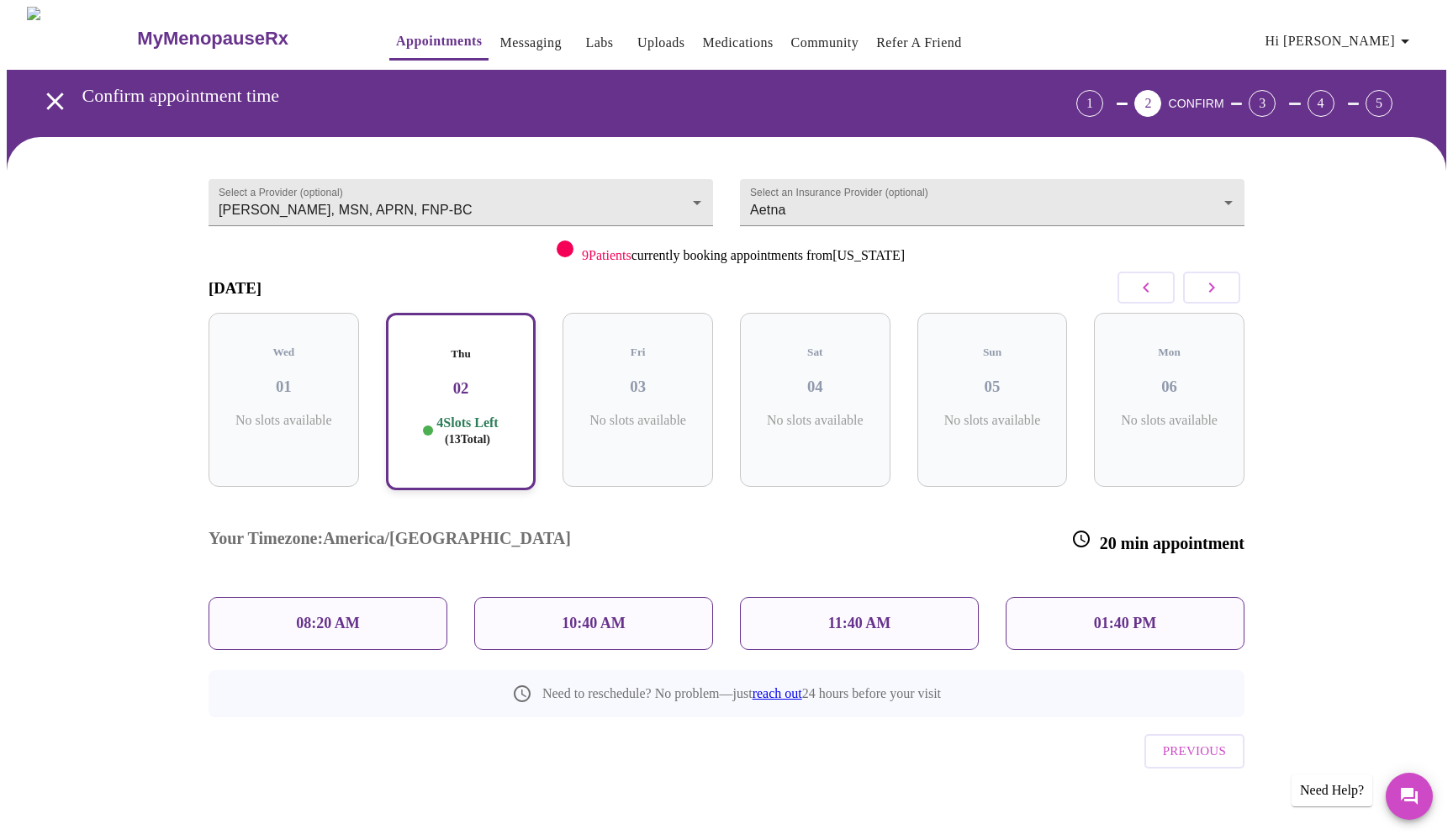
click at [1128, 615] on p "01:40 PM" at bounding box center [1125, 624] width 62 height 17
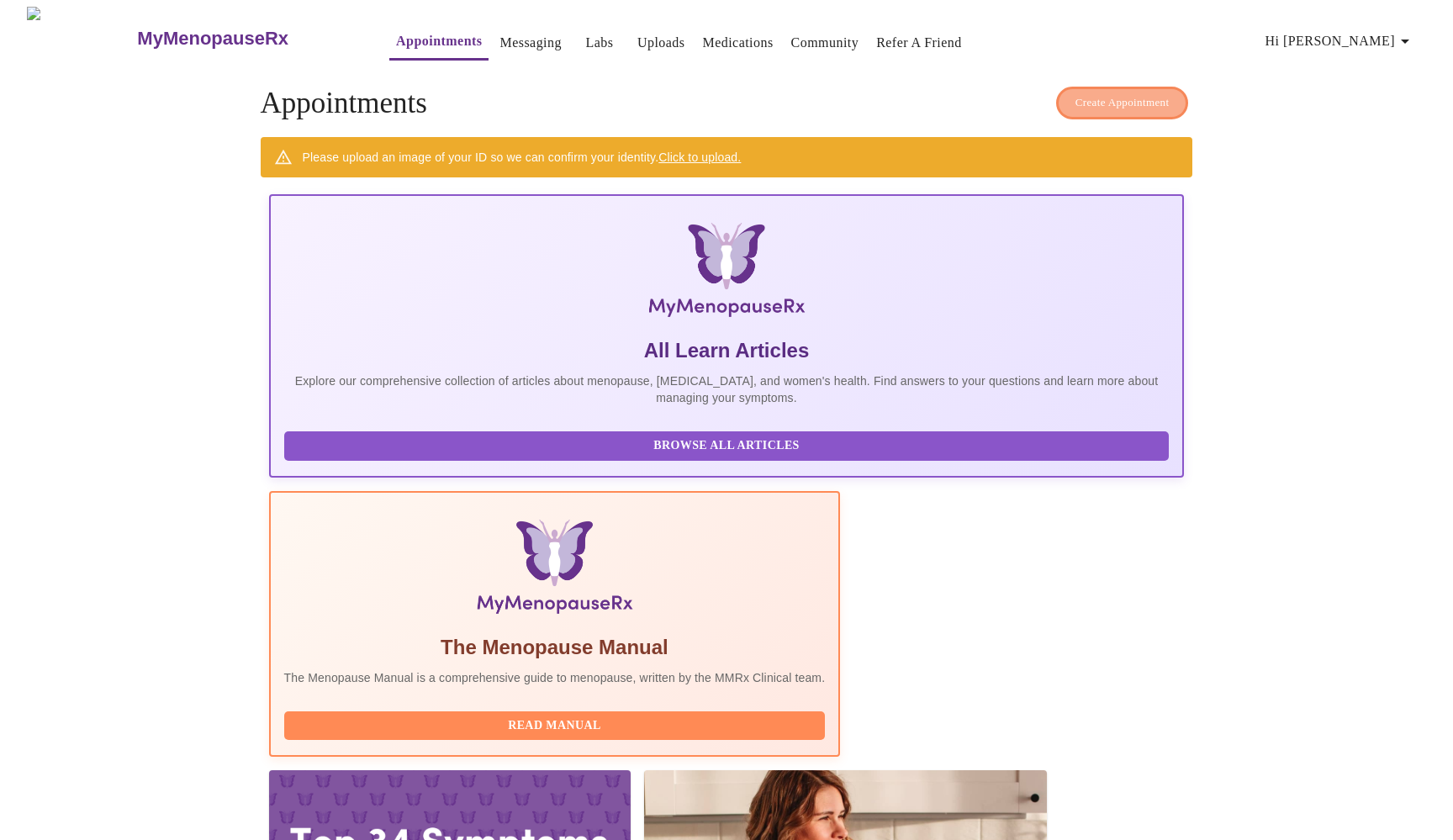
click at [1112, 94] on span "Create Appointment" at bounding box center [1122, 103] width 94 height 19
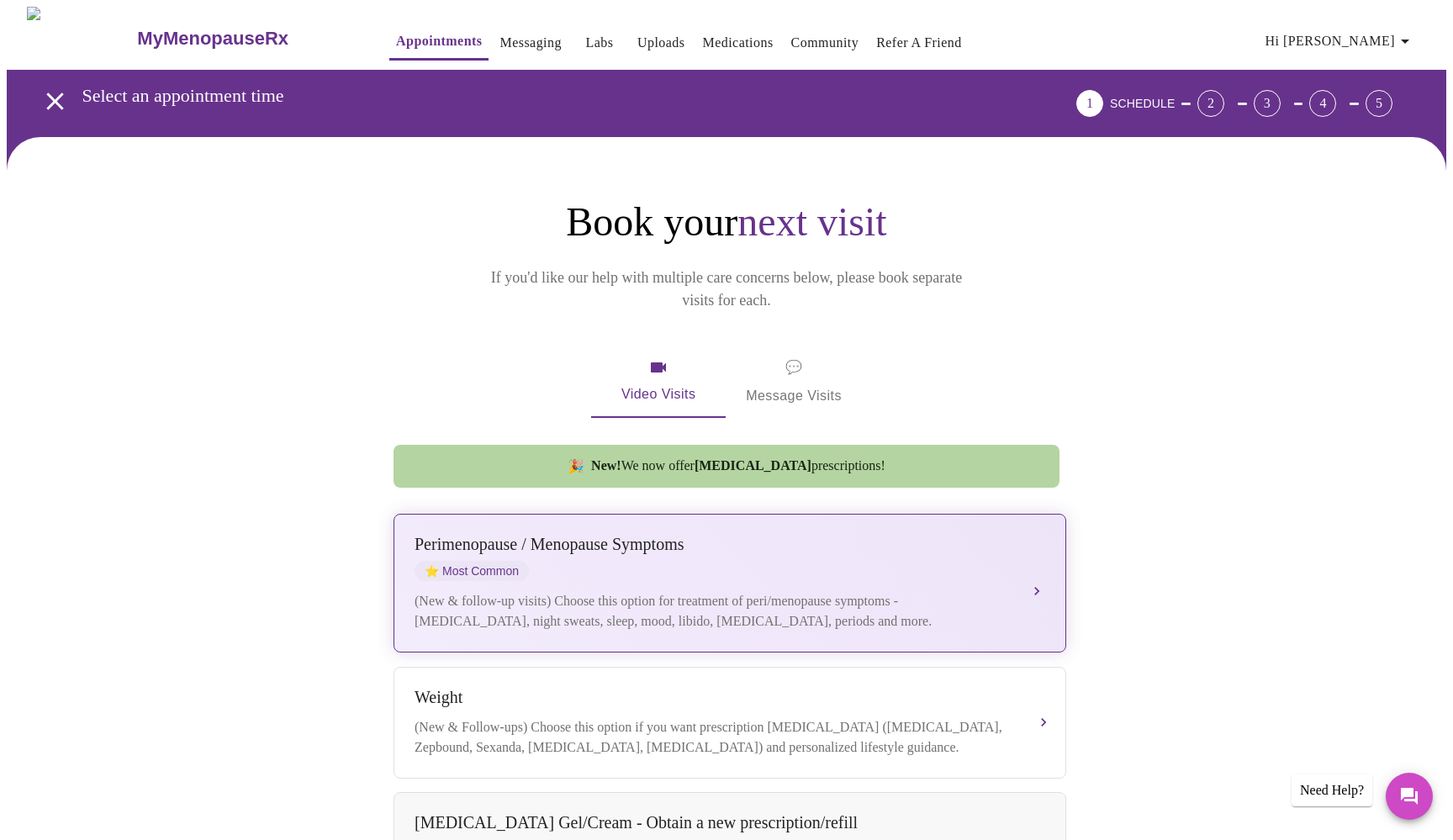
click at [597, 555] on div "[MEDICAL_DATA] / Menopause Symptoms ⭐ Most Common" at bounding box center [714, 559] width 597 height 47
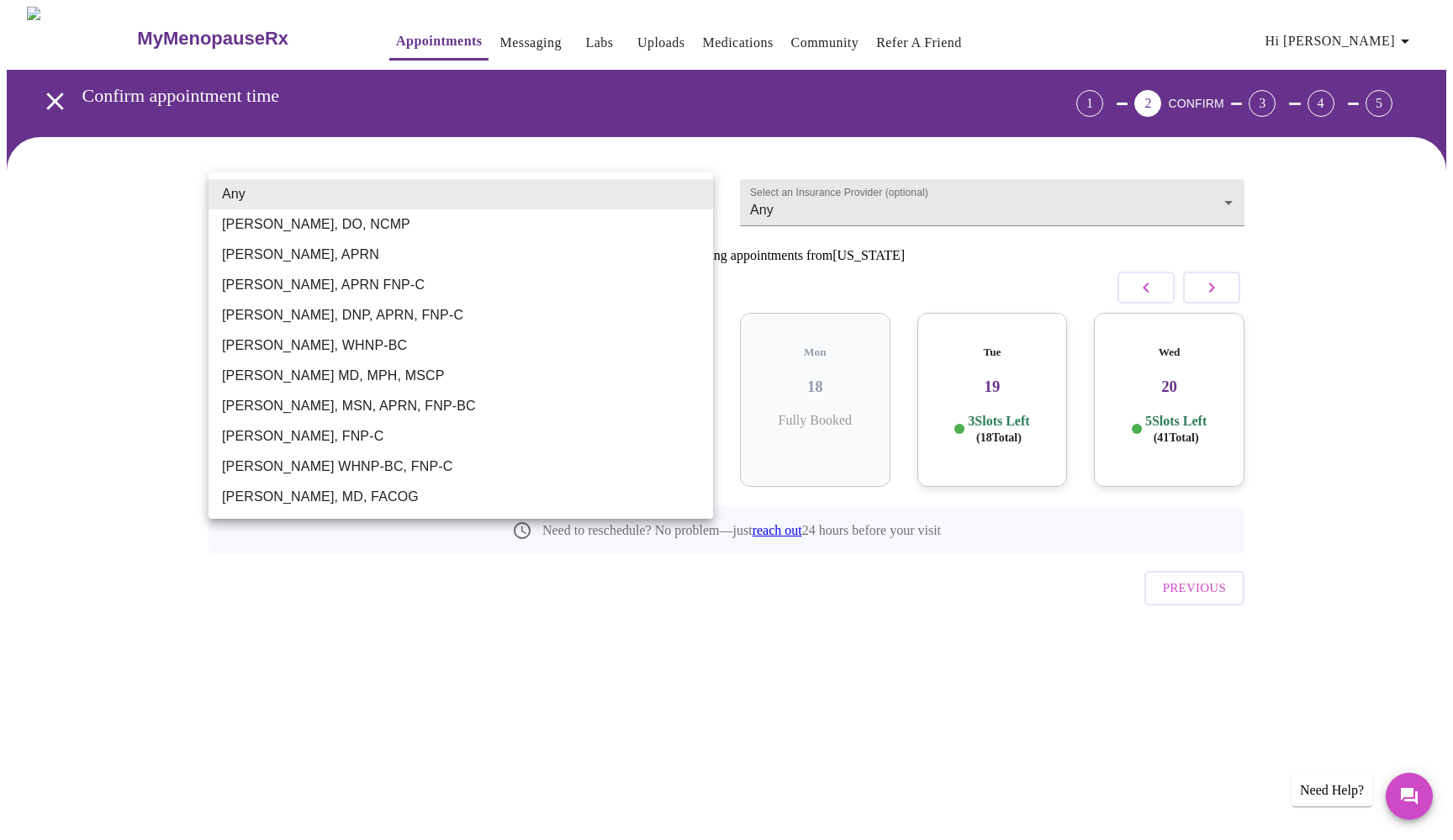
click at [698, 192] on body "MyMenopauseRx Appointments Messaging Labs Uploads Medications Community Refer a…" at bounding box center [726, 348] width 1440 height 683
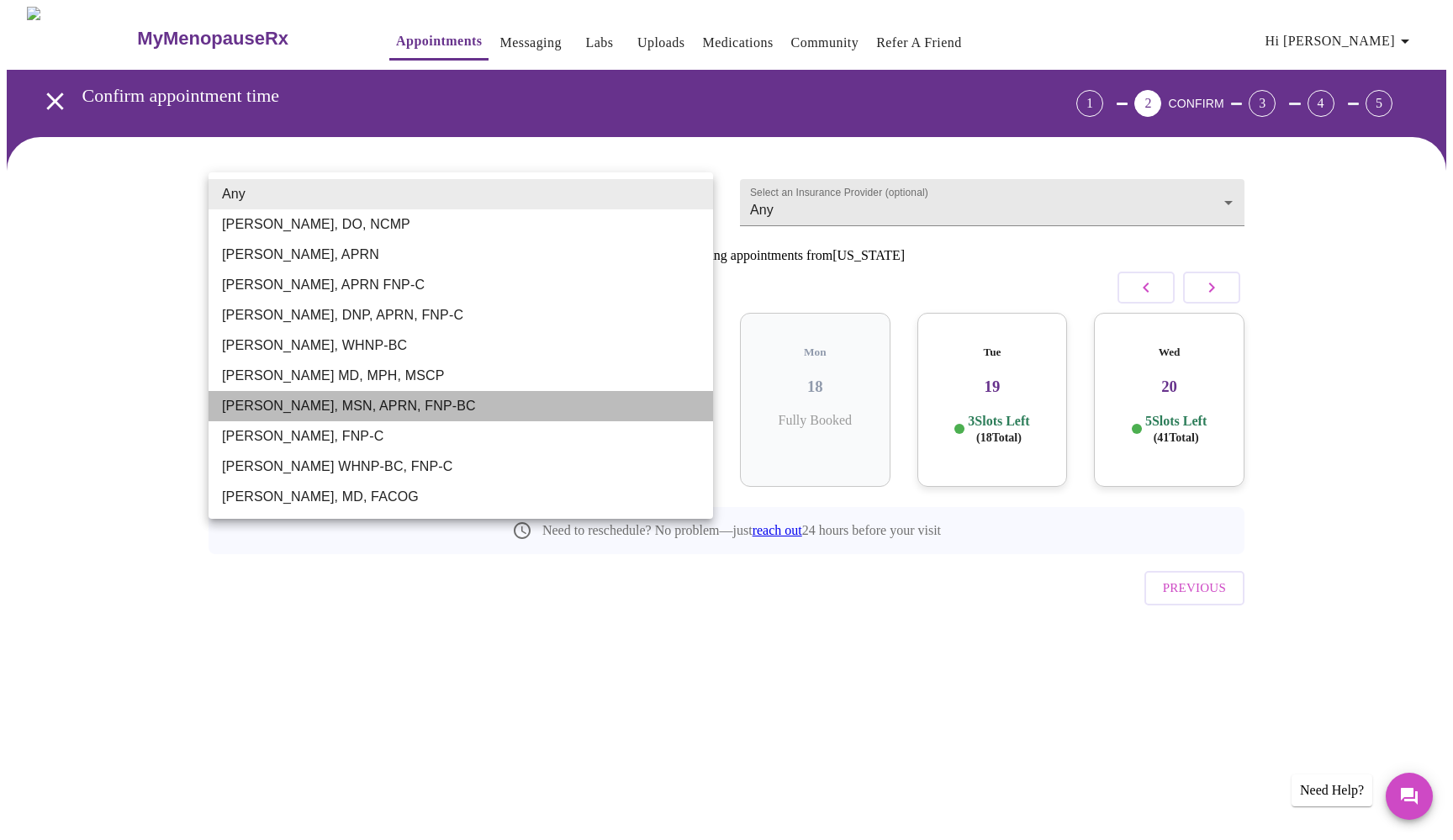
click at [376, 407] on li "[PERSON_NAME], MSN, APRN, FNP-BC" at bounding box center [461, 405] width 504 height 30
type input "[PERSON_NAME], MSN, APRN, FNP-BC"
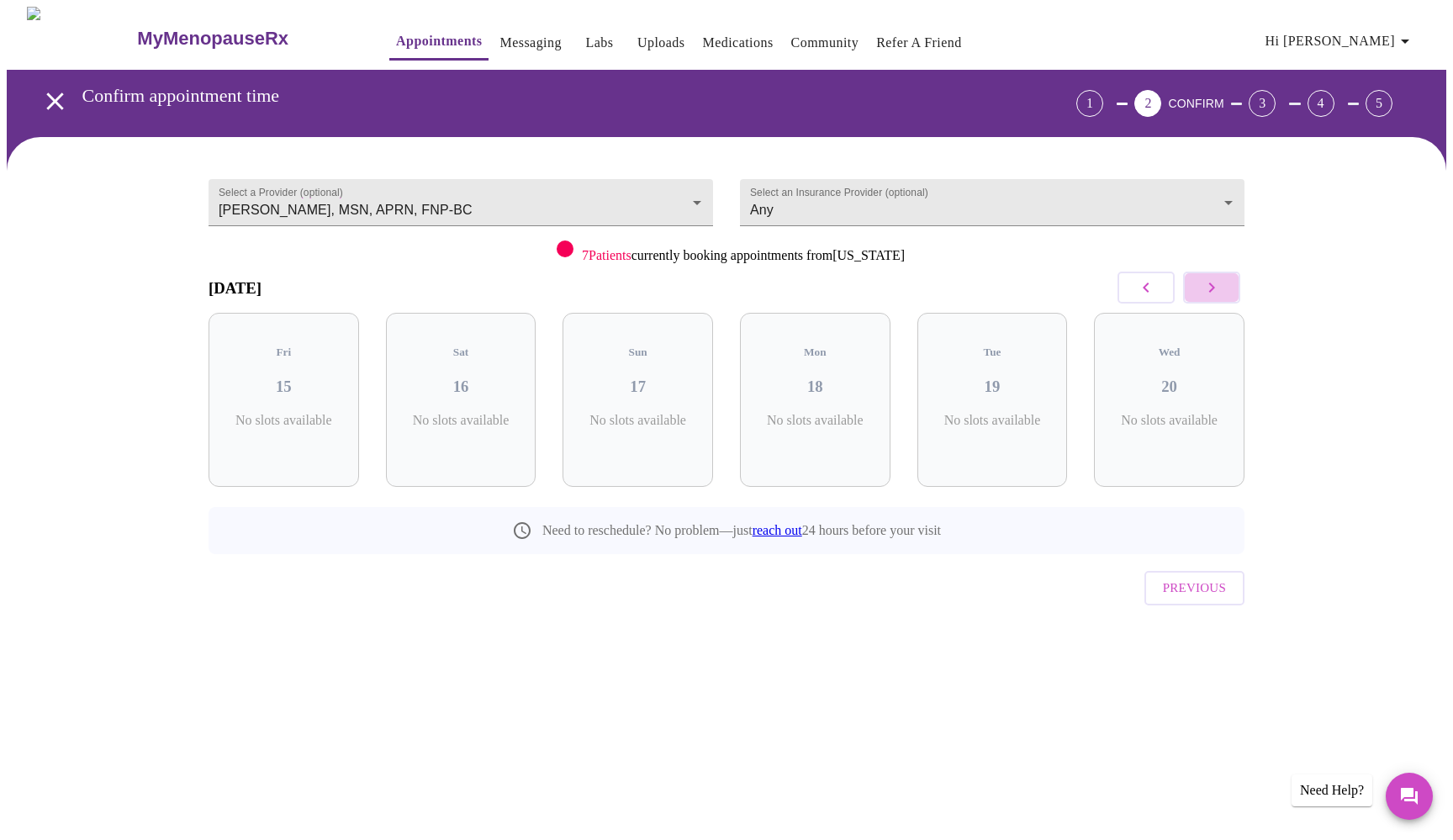
click at [1216, 284] on icon "button" at bounding box center [1211, 287] width 20 height 20
click at [1216, 285] on icon "button" at bounding box center [1211, 287] width 20 height 20
click at [1215, 286] on icon "button" at bounding box center [1211, 287] width 20 height 20
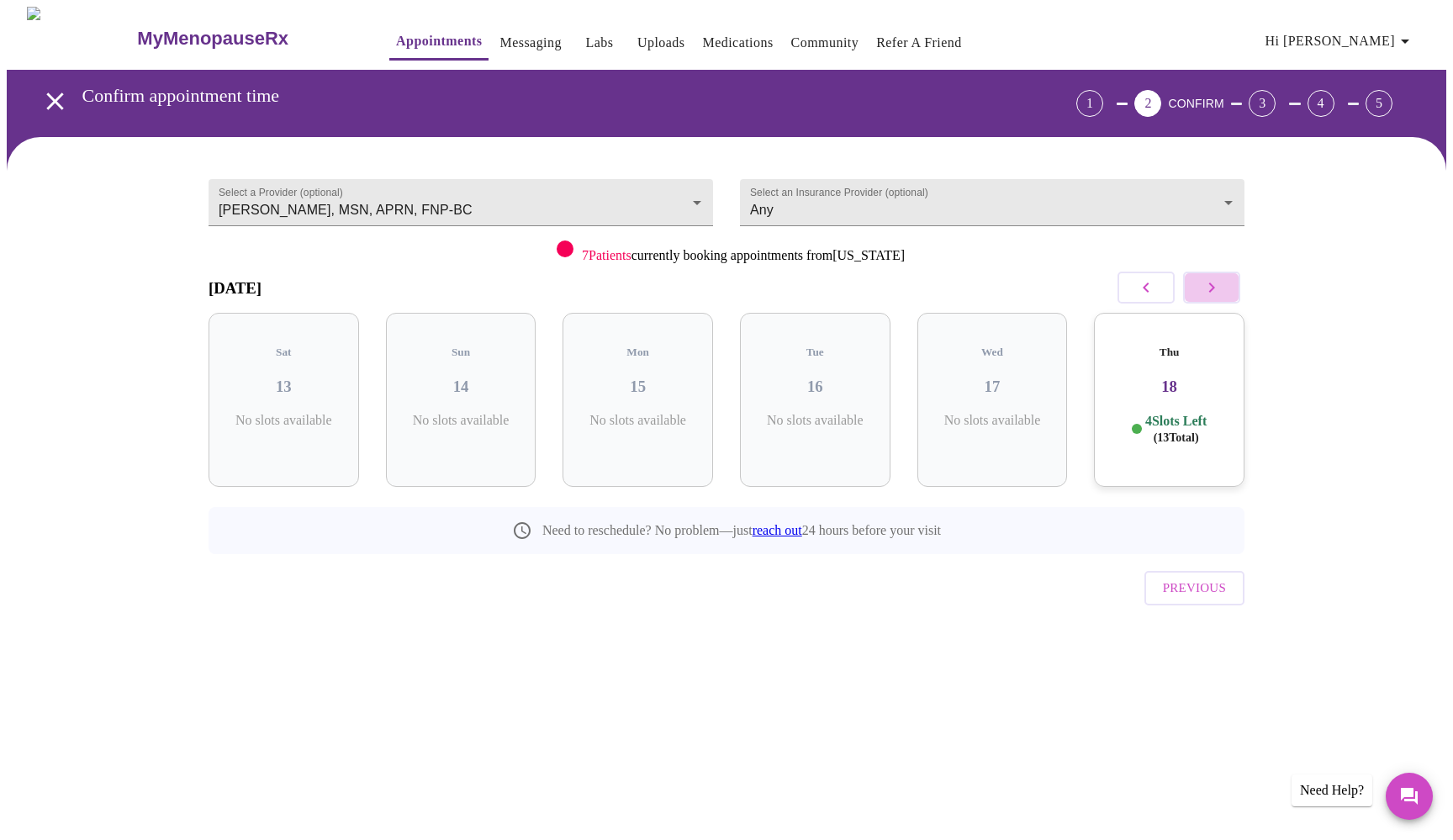
click at [1215, 286] on icon "button" at bounding box center [1211, 287] width 20 height 20
click at [324, 383] on div "Thu 25 5 Slots Left ( 15 Total)" at bounding box center [283, 401] width 150 height 175
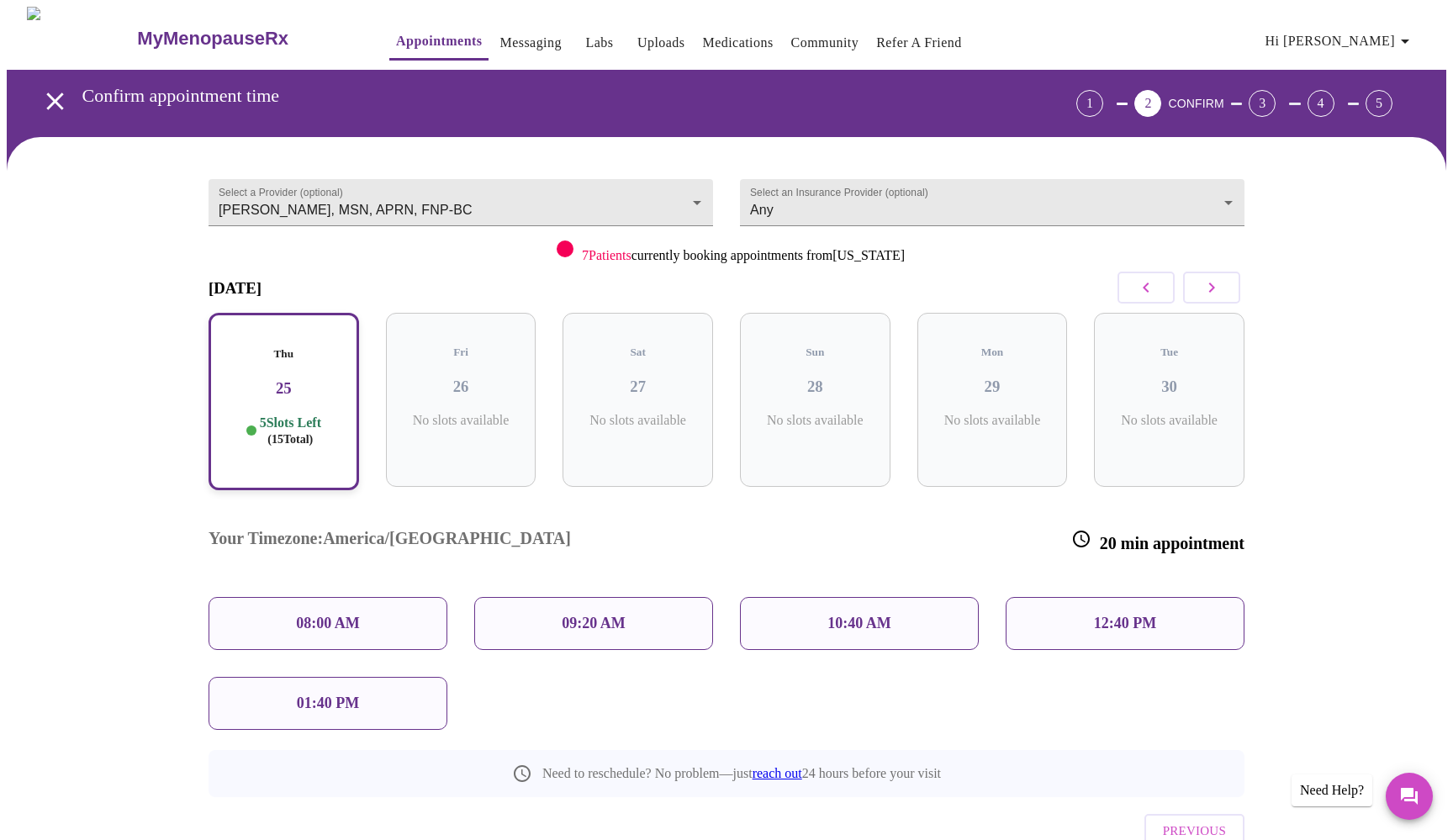
click at [1118, 615] on p "12:40 PM" at bounding box center [1125, 624] width 62 height 17
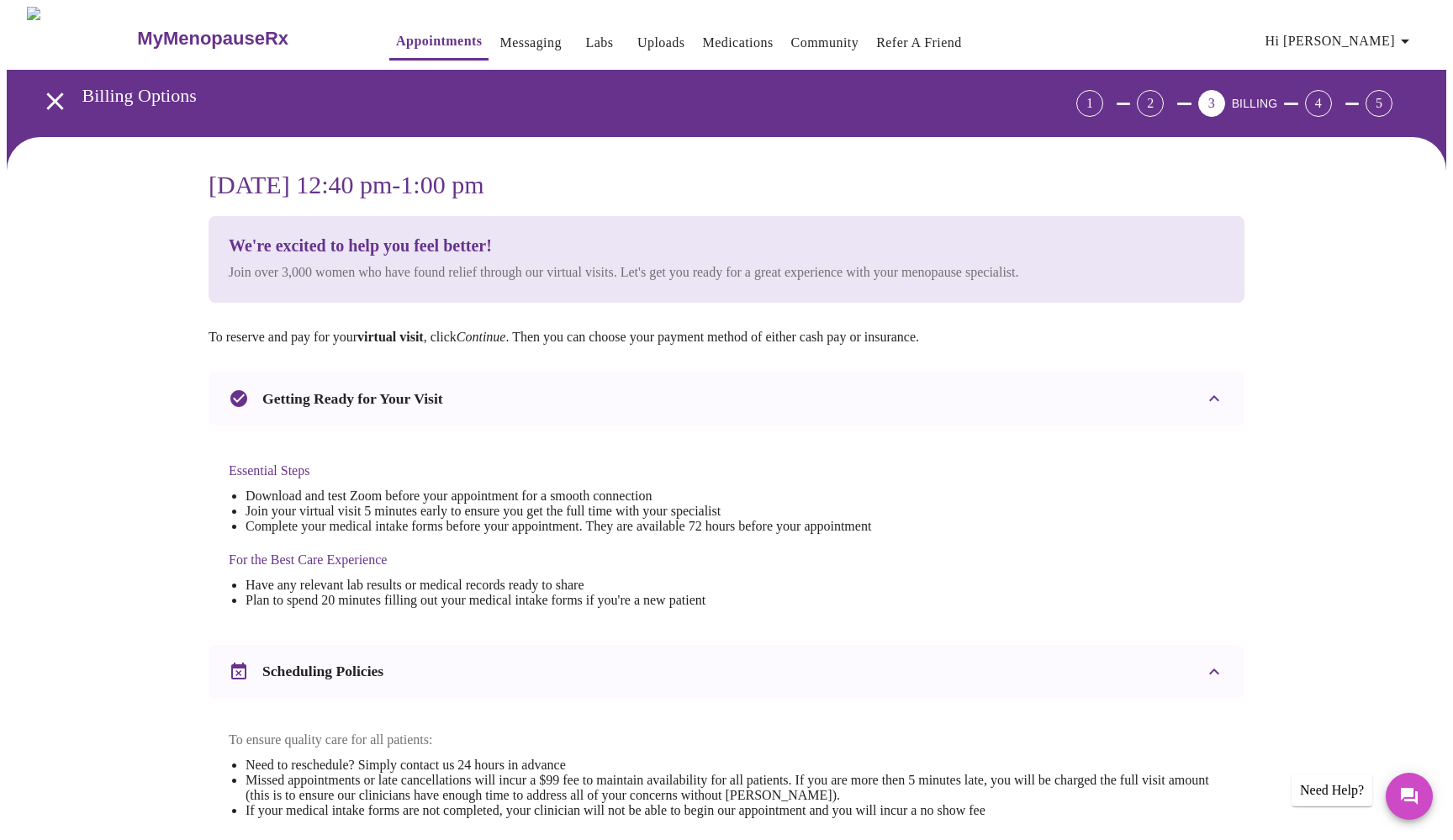
click at [150, 636] on div "[DATE] 12:40 pm - 1:00 pm We're excited to help you feel better! Join over 3,00…" at bounding box center [726, 665] width 1440 height 1058
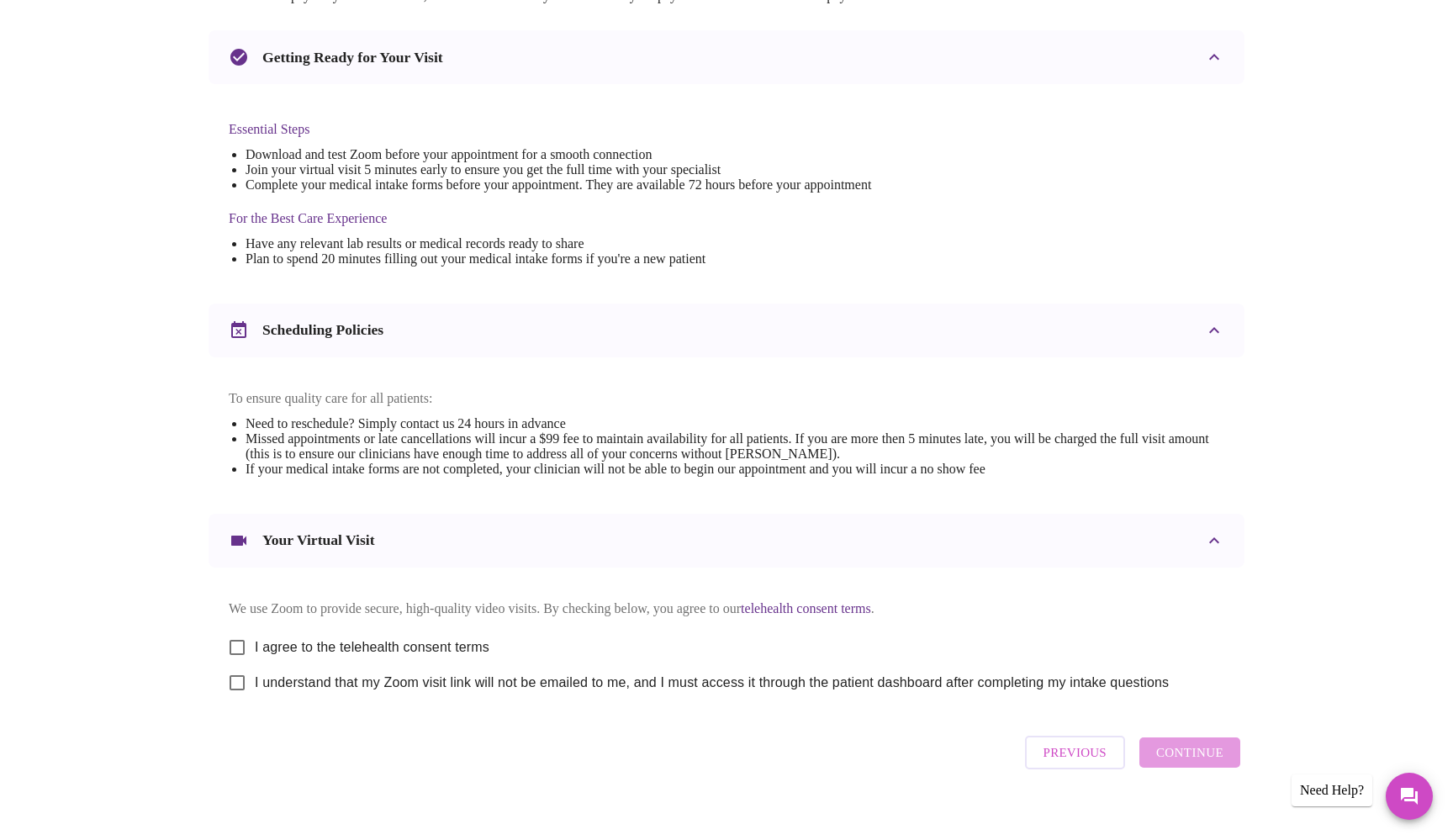
scroll to position [380, 0]
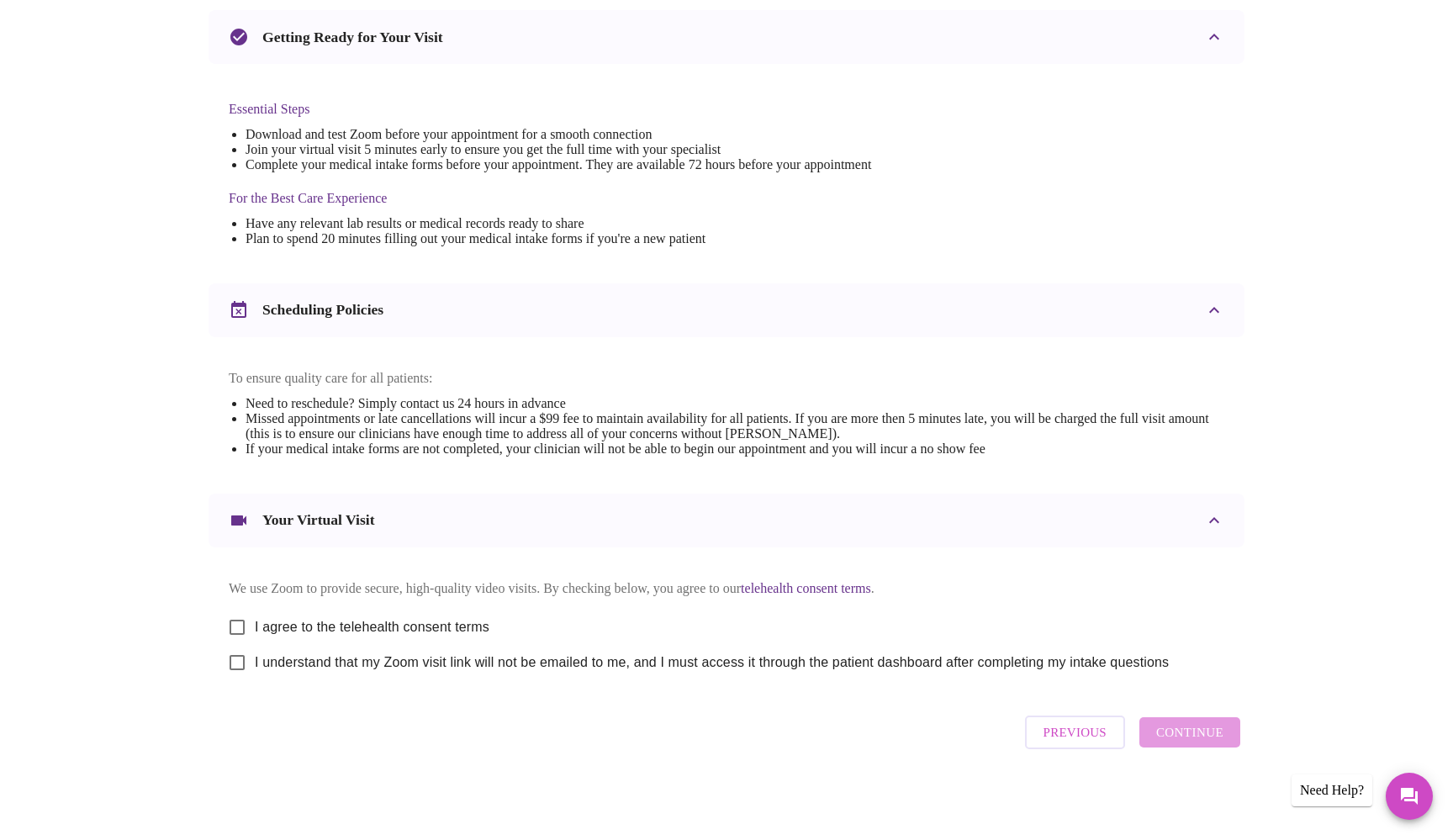
click at [240, 613] on input "I agree to the telehealth consent terms" at bounding box center [237, 628] width 35 height 35
checkbox input "true"
click at [241, 659] on input "I understand that my Zoom visit link will not be emailed to me, and I must acce…" at bounding box center [237, 662] width 35 height 35
checkbox input "true"
click at [1170, 733] on span "Continue" at bounding box center [1189, 732] width 67 height 22
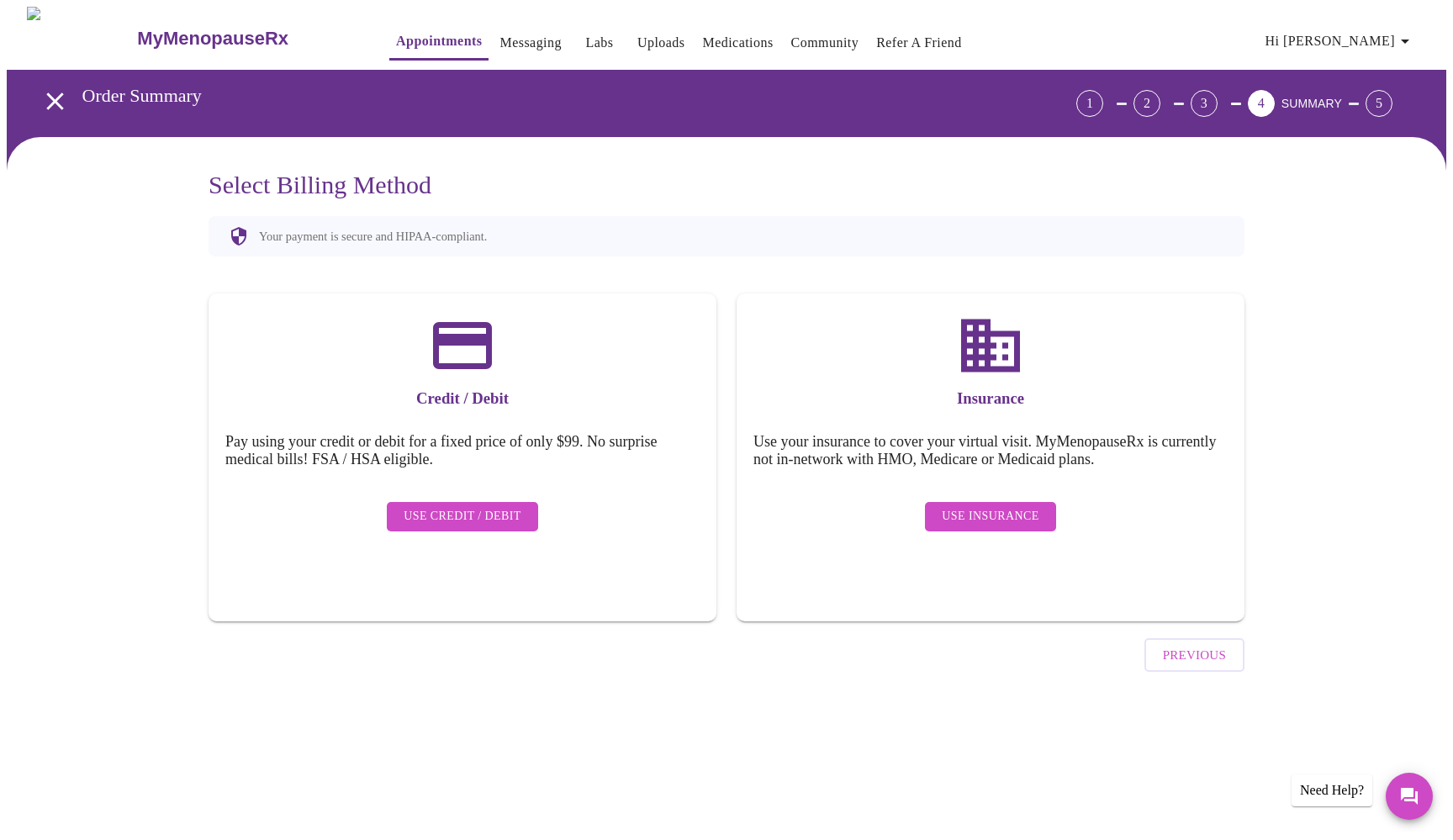
scroll to position [0, 0]
click at [472, 506] on span "Use Credit / Debit" at bounding box center [462, 517] width 117 height 21
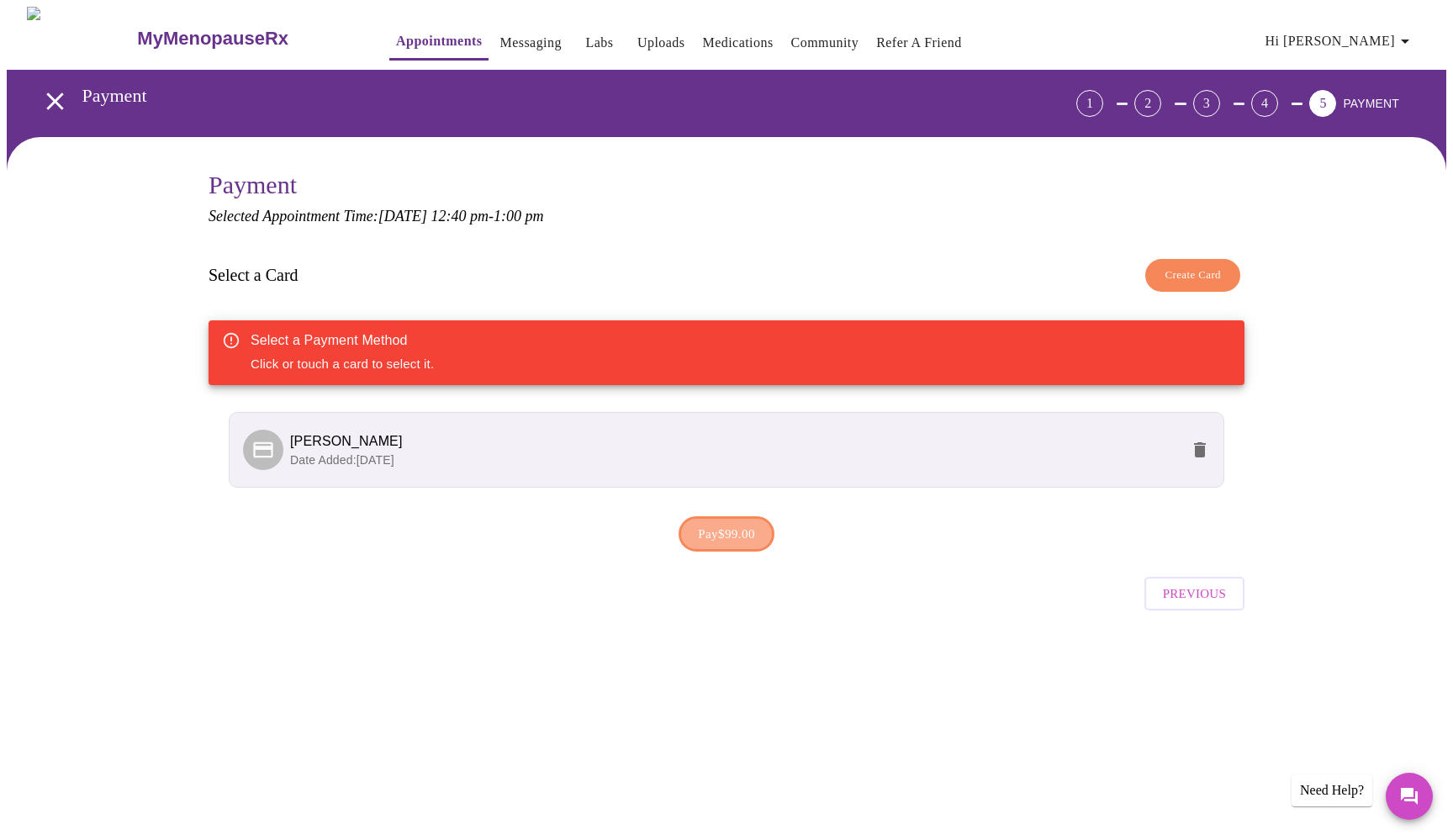
click at [716, 532] on span "Pay $99.00" at bounding box center [726, 533] width 57 height 22
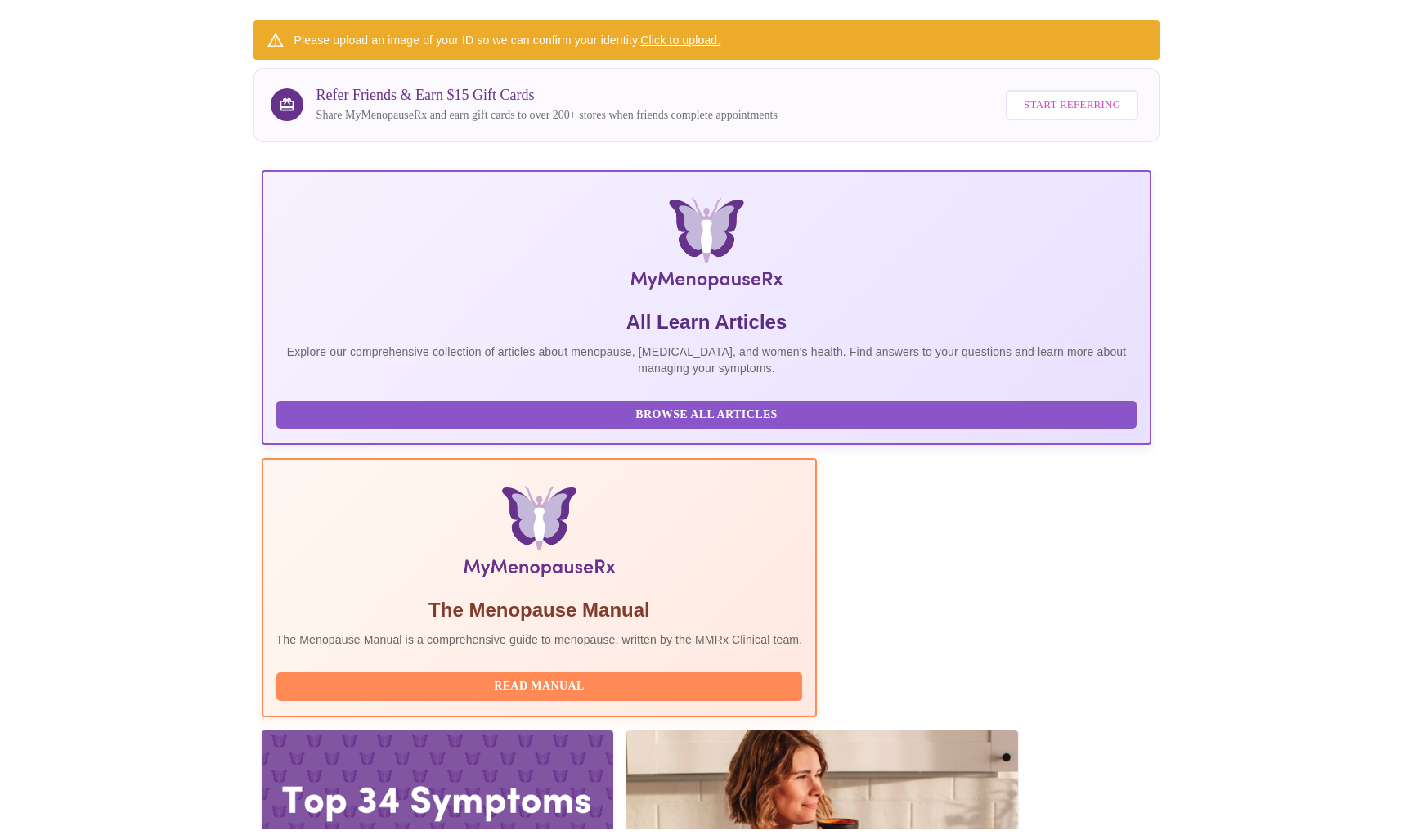
scroll to position [102, 0]
